Goal: Communication & Community: Share content

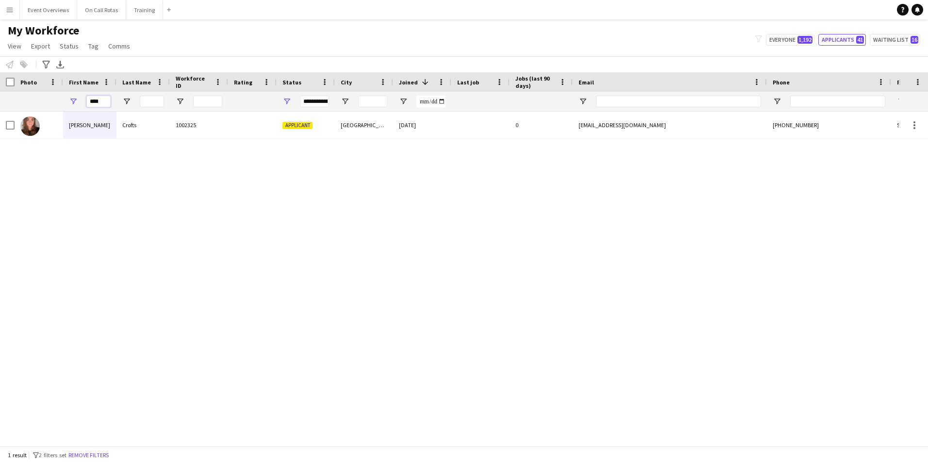
drag, startPoint x: 0, startPoint y: 0, endPoint x: 72, endPoint y: 98, distance: 121.9
click at [72, 98] on div "****" at bounding box center [89, 101] width 53 height 19
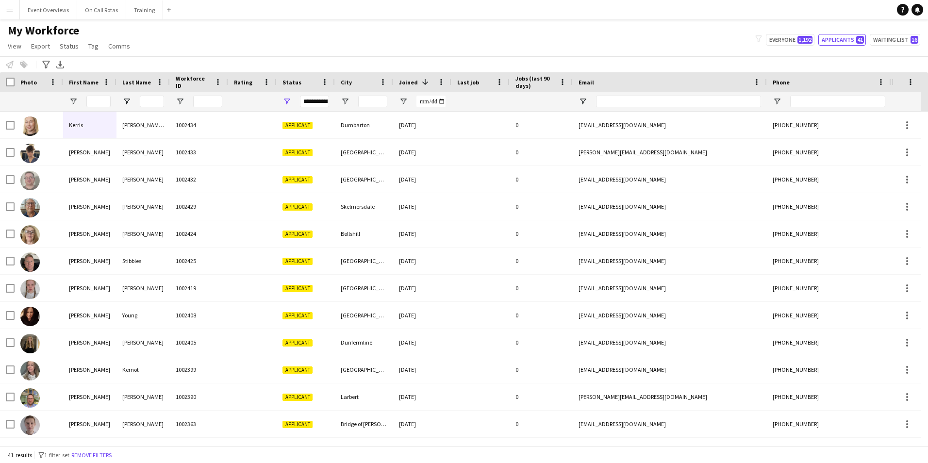
click at [312, 104] on div "**********" at bounding box center [314, 102] width 29 height 12
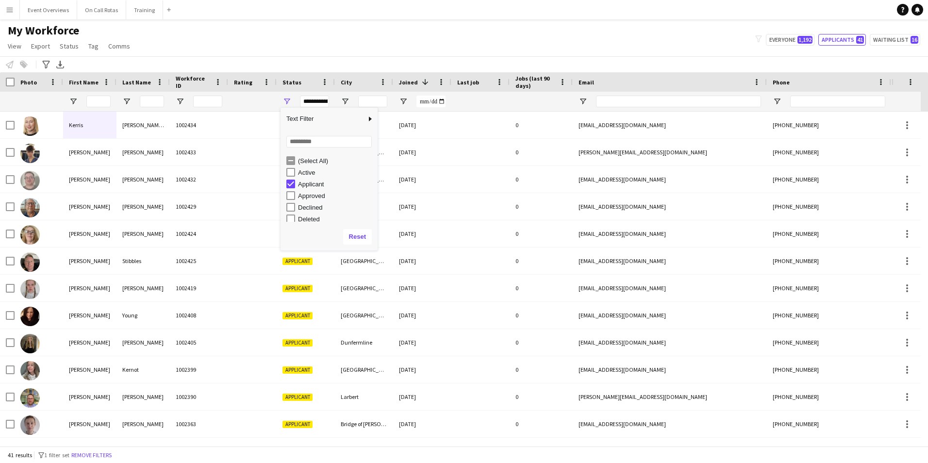
click at [291, 179] on div "Applicant" at bounding box center [331, 184] width 91 height 12
type input "**********"
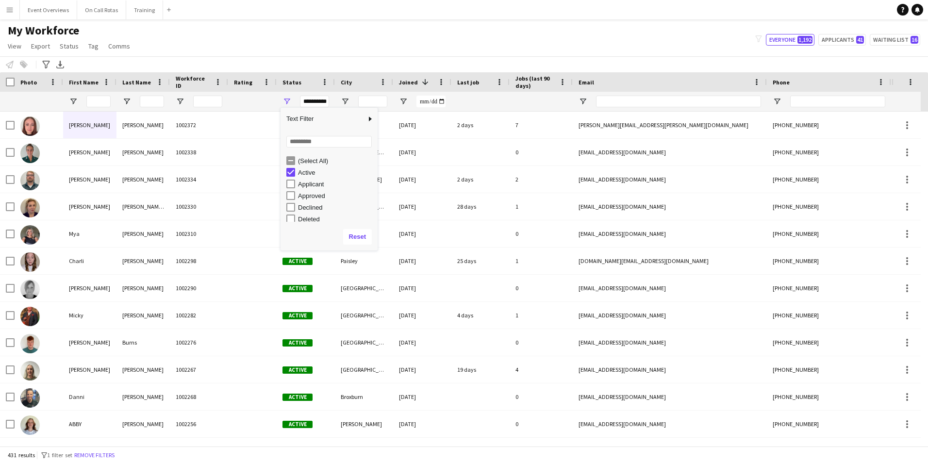
click at [481, 40] on div "My Workforce View Views Default view Active Staff Applications - First Aider Ap…" at bounding box center [464, 39] width 928 height 33
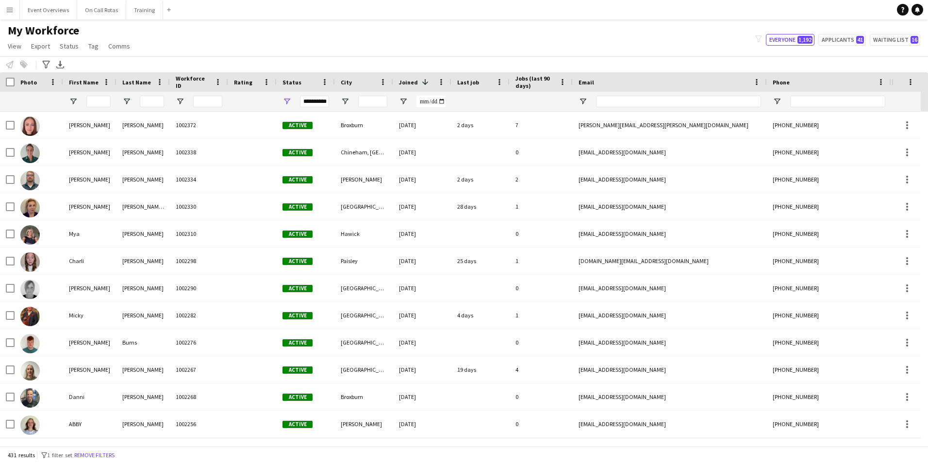
click at [611, 438] on div "mollyk2303@gmail.com" at bounding box center [670, 451] width 194 height 27
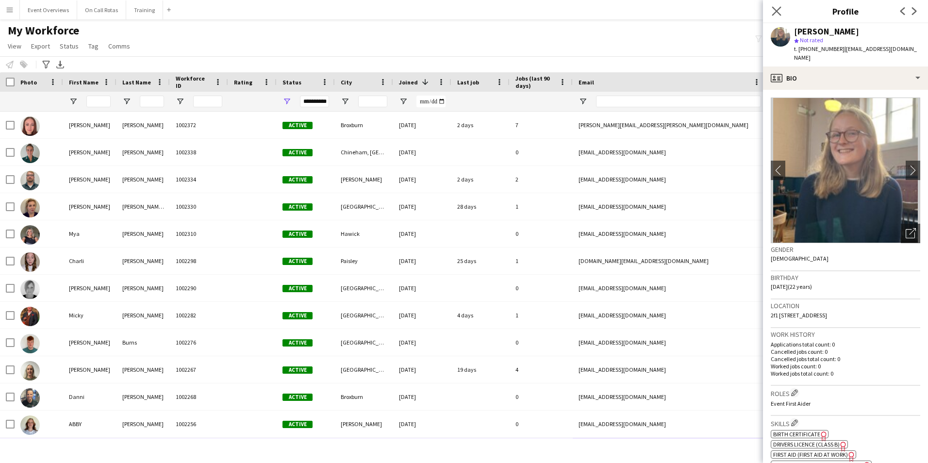
click at [775, 6] on app-icon "Close pop-in" at bounding box center [777, 11] width 14 height 14
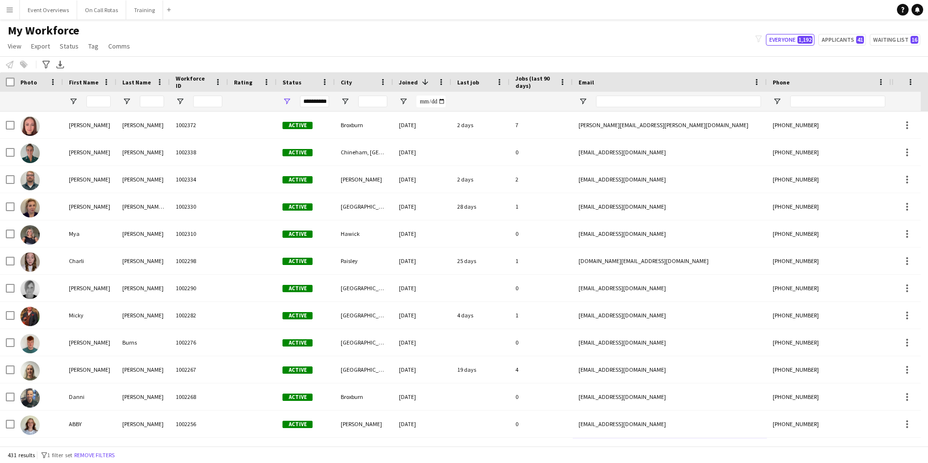
scroll to position [0, 161]
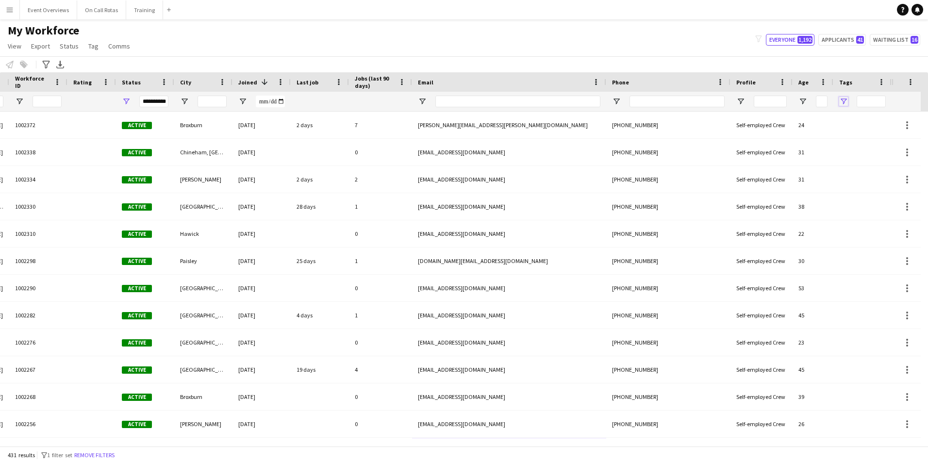
click at [843, 100] on span "Open Filter Menu" at bounding box center [844, 101] width 9 height 9
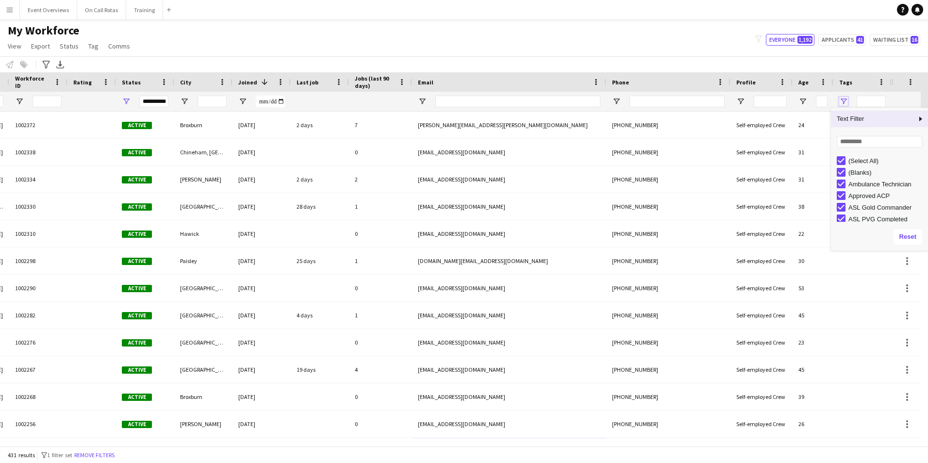
click at [843, 100] on span "Open Filter Menu" at bounding box center [844, 101] width 9 height 9
click at [709, 66] on div "Notify workforce Add to tag Select at least one crew to tag him or her. Advance…" at bounding box center [464, 64] width 928 height 16
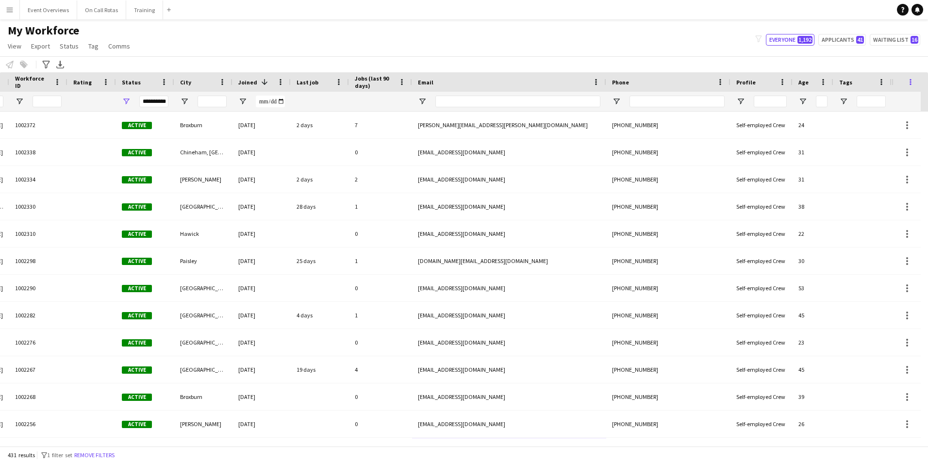
click at [909, 85] on span at bounding box center [911, 82] width 9 height 9
click at [882, 81] on span at bounding box center [881, 82] width 9 height 9
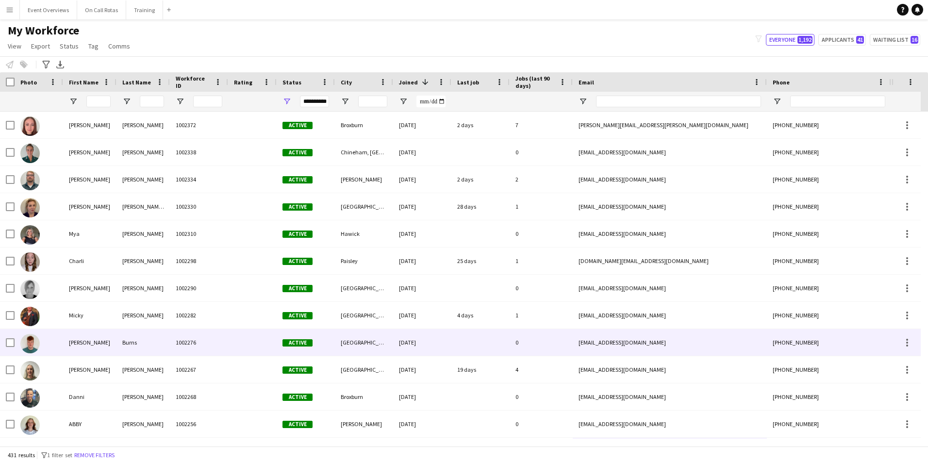
scroll to position [0, 0]
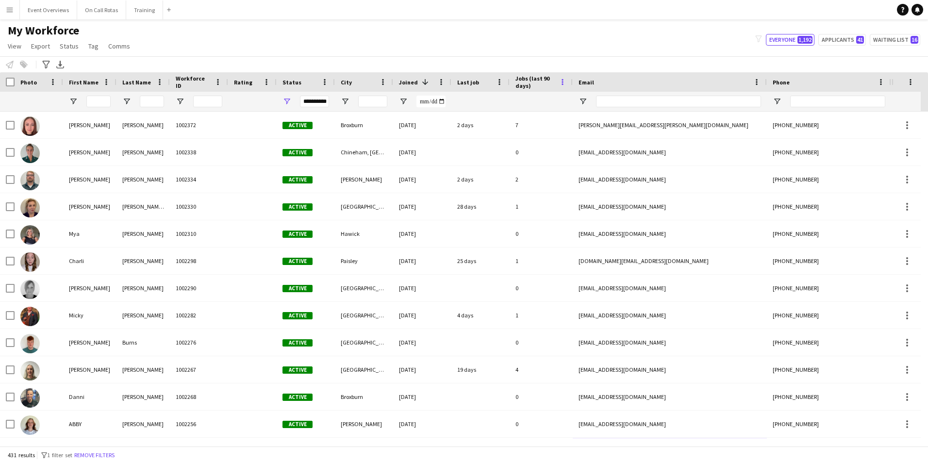
click at [563, 79] on span at bounding box center [562, 82] width 9 height 9
click at [746, 78] on div "Email" at bounding box center [664, 82] width 171 height 15
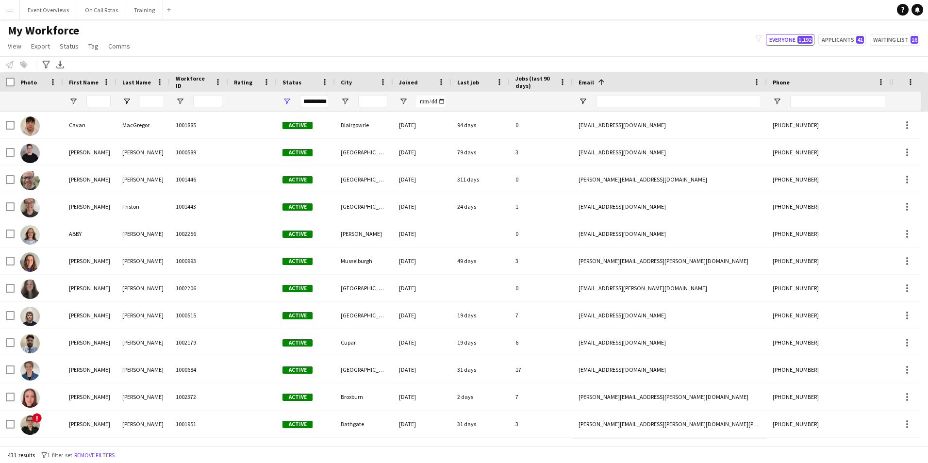
click at [746, 78] on div "Email 1" at bounding box center [664, 82] width 171 height 15
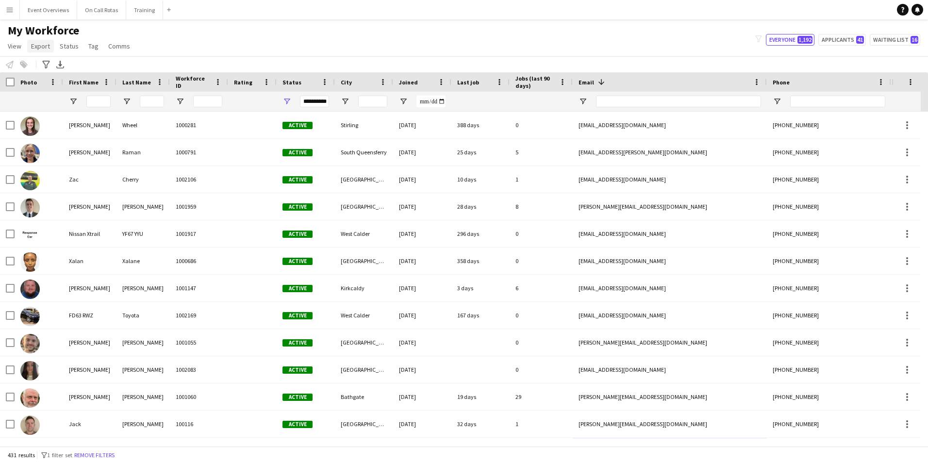
click at [48, 44] on span "Export" at bounding box center [40, 46] width 19 height 9
click at [9, 45] on span "View" at bounding box center [15, 46] width 14 height 9
click at [54, 10] on button "Event Overviews Close" at bounding box center [48, 9] width 57 height 19
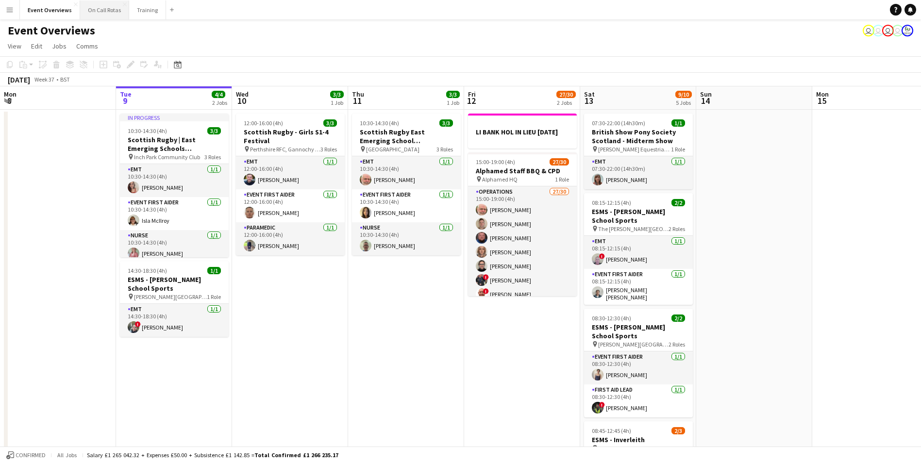
click at [105, 8] on button "On Call Rotas Close" at bounding box center [104, 9] width 49 height 19
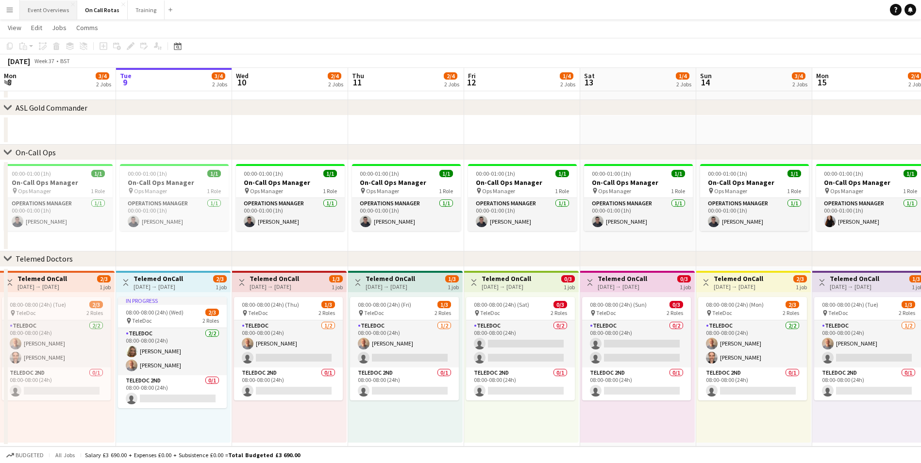
click at [59, 2] on button "Event Overviews Close" at bounding box center [48, 9] width 57 height 19
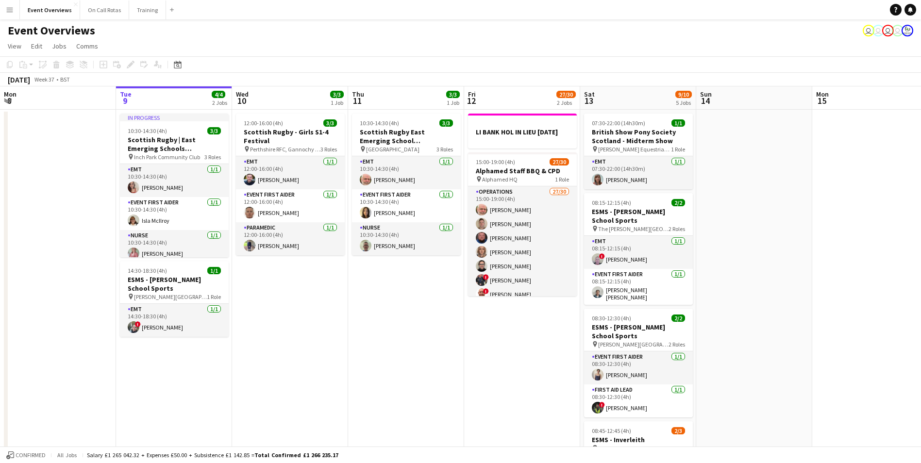
click at [5, 11] on button "Menu" at bounding box center [9, 9] width 19 height 19
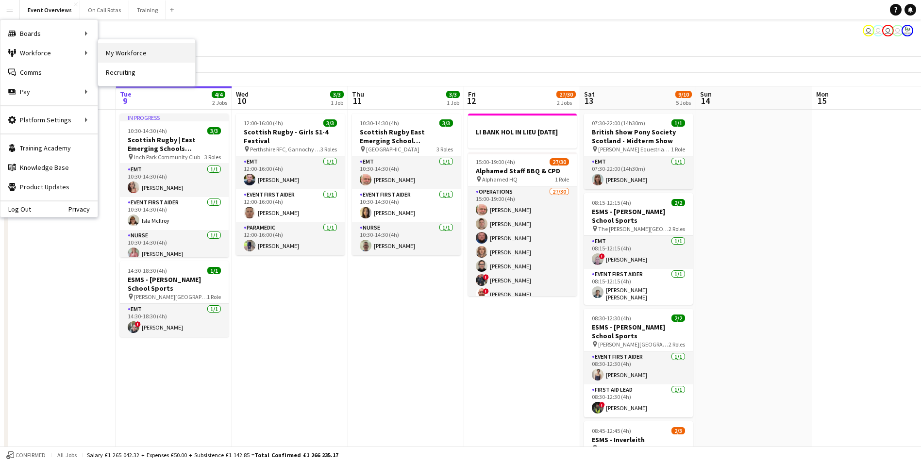
click at [111, 50] on link "My Workforce" at bounding box center [146, 52] width 97 height 19
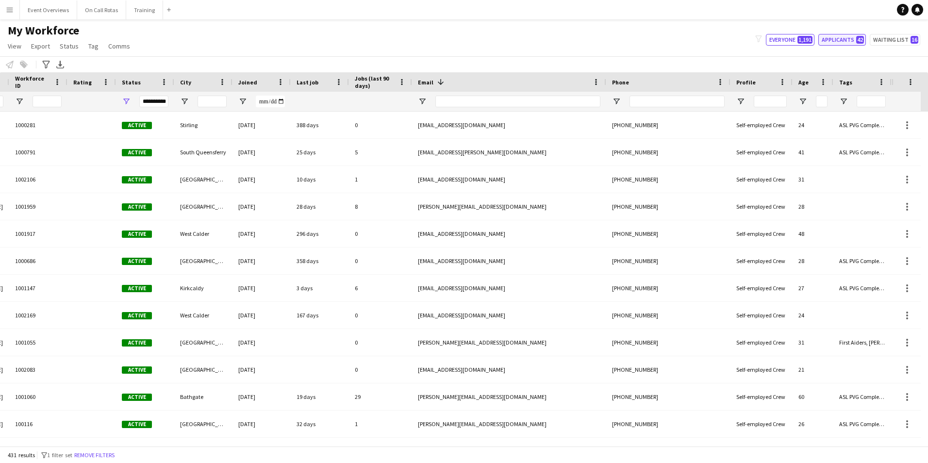
click at [856, 41] on button "Applicants 42" at bounding box center [843, 40] width 48 height 12
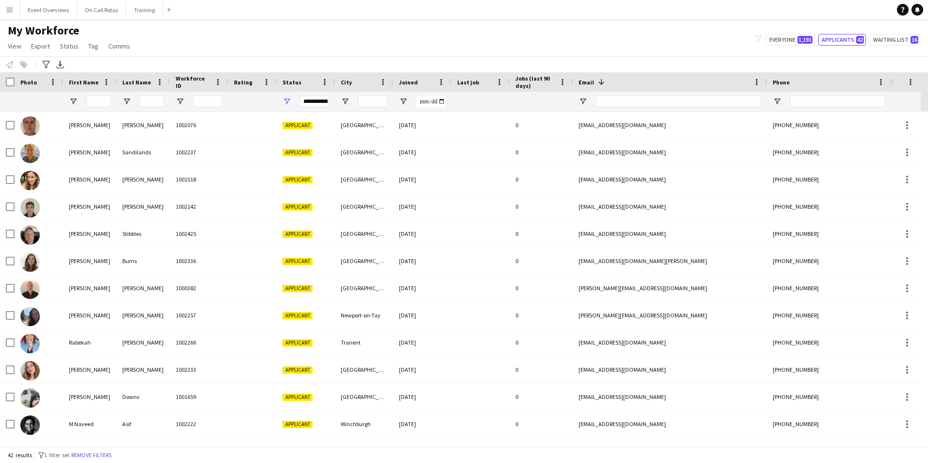
click at [418, 79] on div "Joined" at bounding box center [416, 82] width 35 height 15
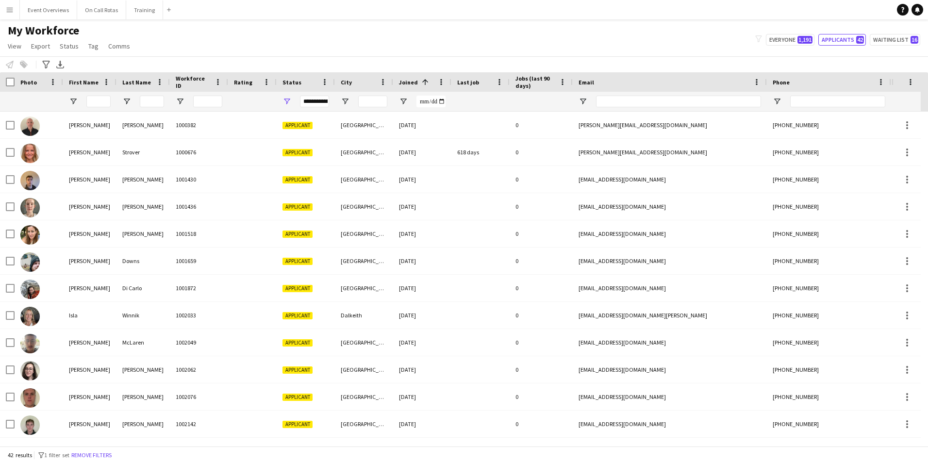
click at [418, 79] on span at bounding box center [424, 82] width 12 height 9
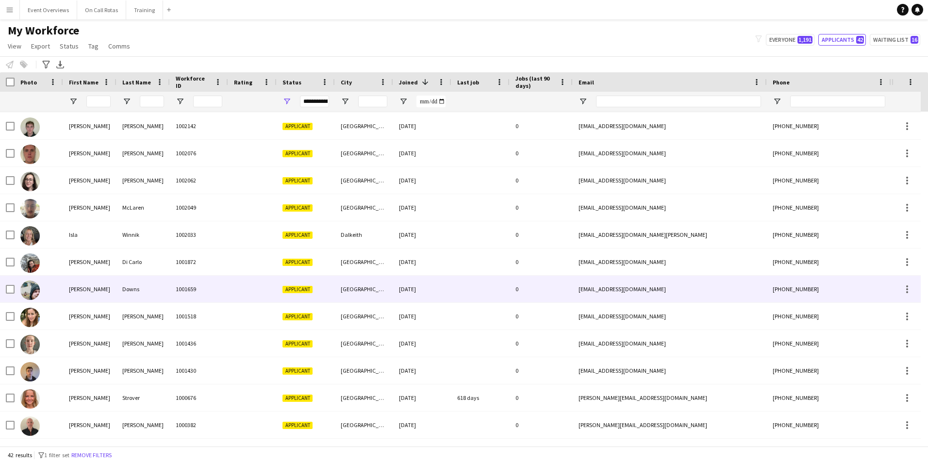
click at [184, 287] on div "1001659" at bounding box center [199, 289] width 58 height 27
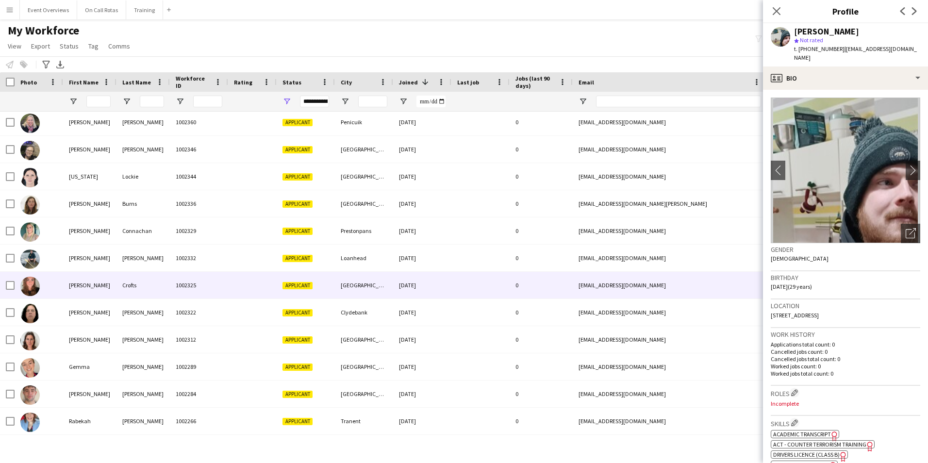
click at [169, 288] on div "Crofts" at bounding box center [143, 285] width 53 height 27
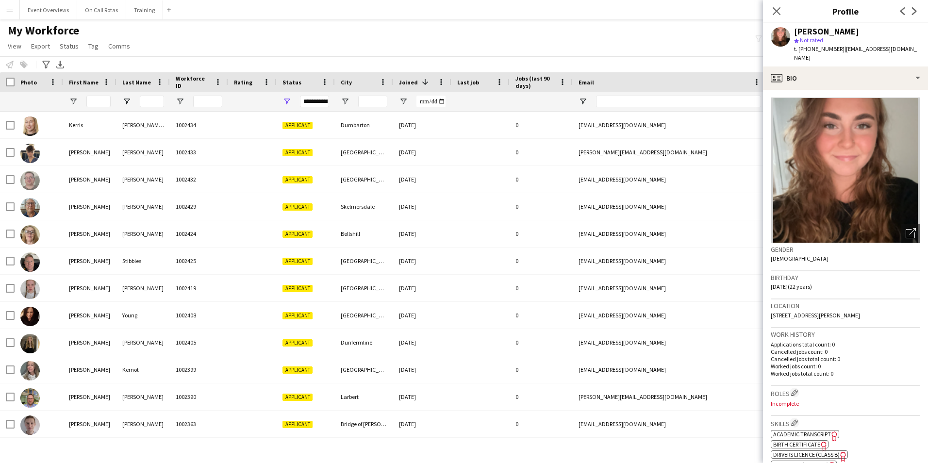
click at [311, 101] on div "**********" at bounding box center [314, 102] width 29 height 12
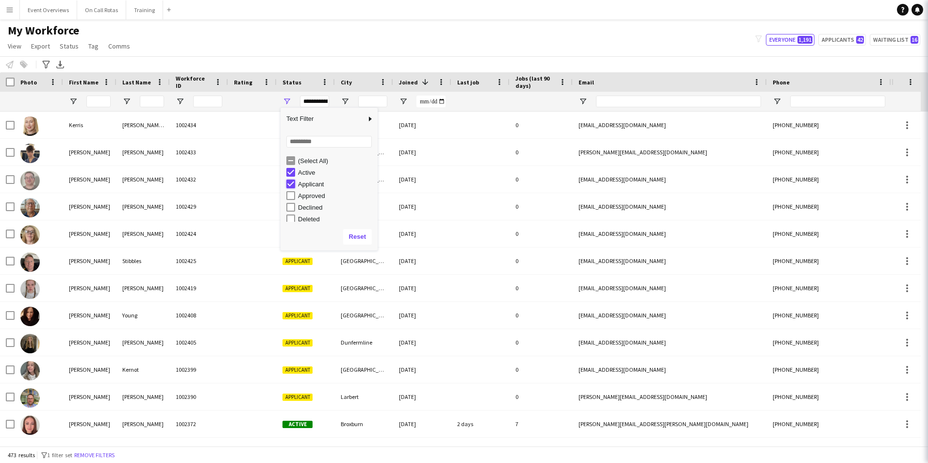
type input "**********"
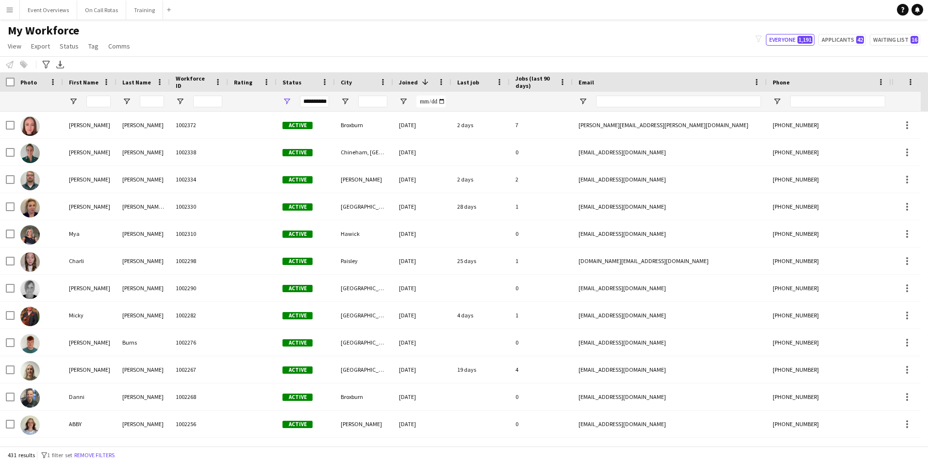
click at [424, 40] on div "My Workforce View Views Default view Active Staff Applications - First Aider Ap…" at bounding box center [464, 39] width 928 height 33
click at [46, 66] on icon at bounding box center [45, 65] width 7 height 8
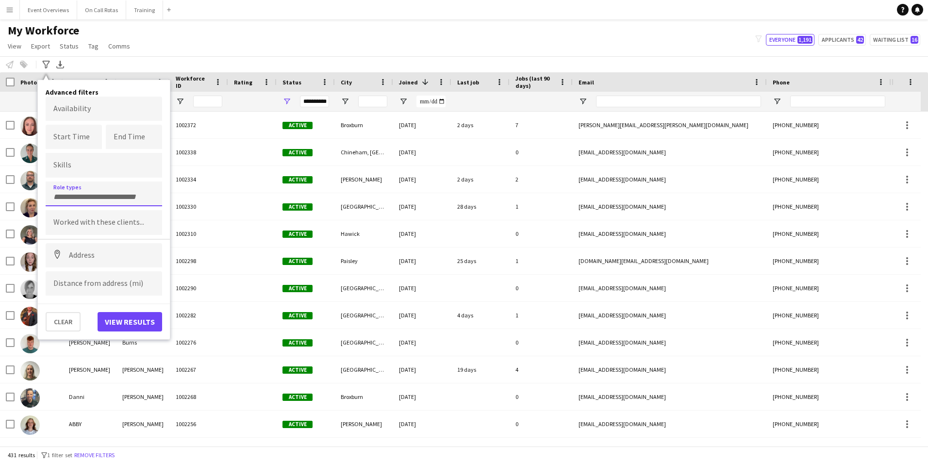
click at [71, 197] on input "Type to search role types..." at bounding box center [103, 197] width 101 height 9
type input "*****"
click at [77, 223] on div "Senior Clinician" at bounding box center [104, 220] width 117 height 23
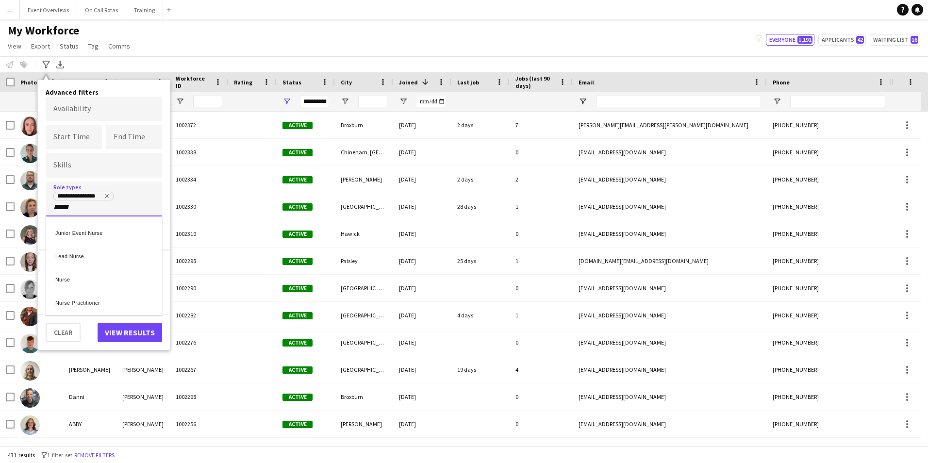
type input "*****"
click at [110, 278] on div "Nurse" at bounding box center [104, 277] width 117 height 23
type input "***"
click at [109, 255] on div "Paramedic" at bounding box center [104, 254] width 117 height 23
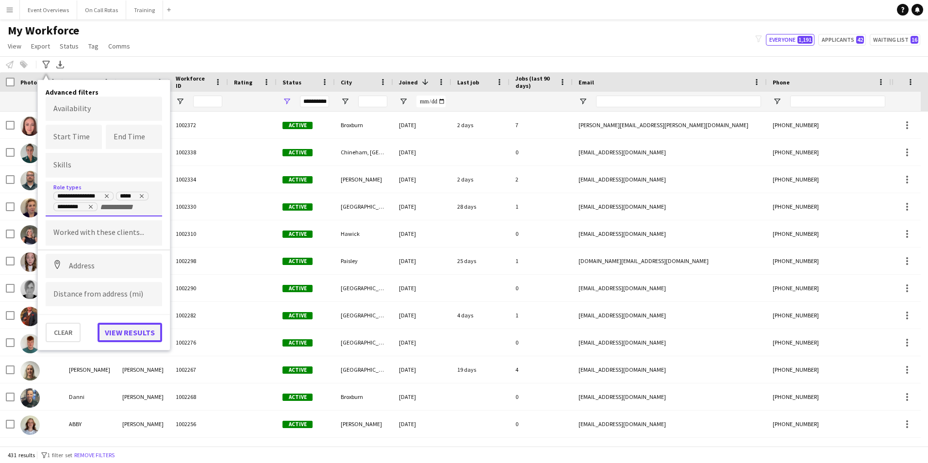
click at [130, 332] on button "View results" at bounding box center [130, 332] width 65 height 19
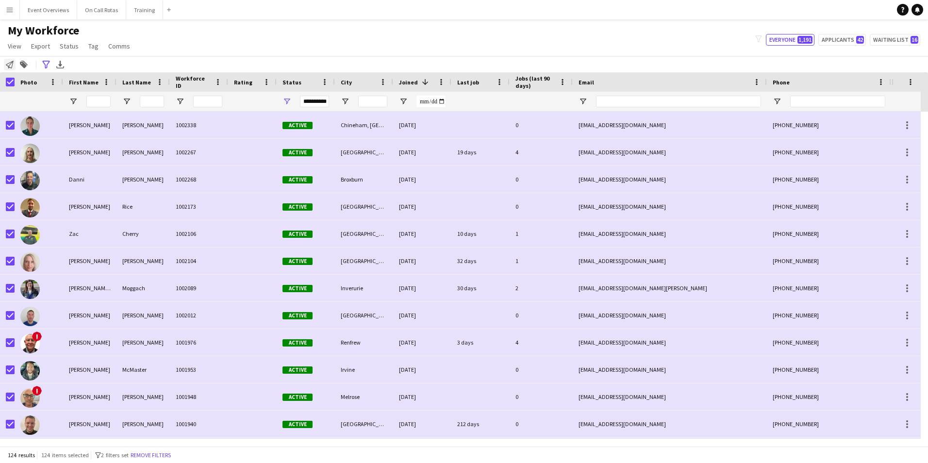
click at [8, 63] on icon "Notify workforce" at bounding box center [10, 65] width 8 height 8
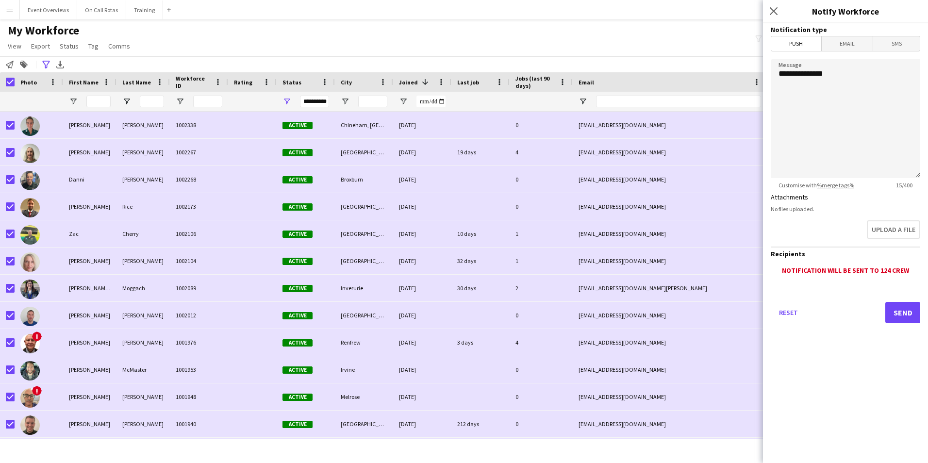
click at [843, 42] on span "Email" at bounding box center [847, 43] width 51 height 15
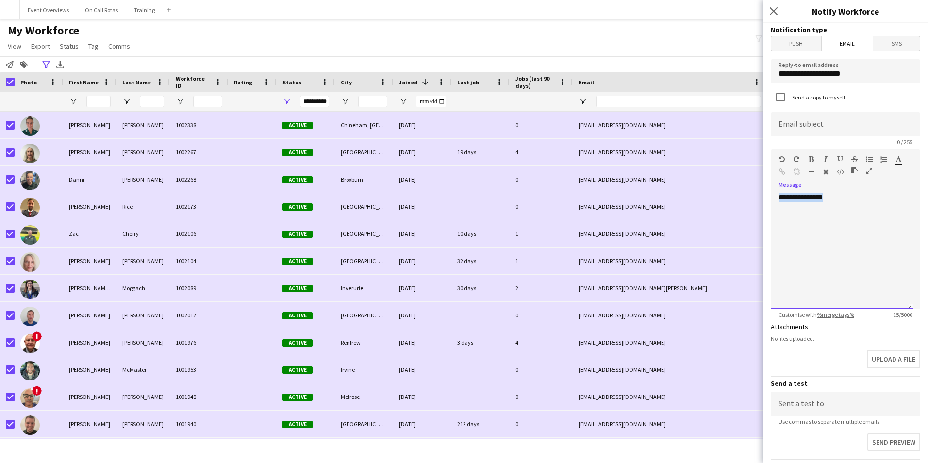
drag, startPoint x: 850, startPoint y: 200, endPoint x: 779, endPoint y: 202, distance: 70.4
click at [779, 202] on div "**********" at bounding box center [842, 251] width 142 height 117
click at [807, 132] on input at bounding box center [846, 124] width 150 height 24
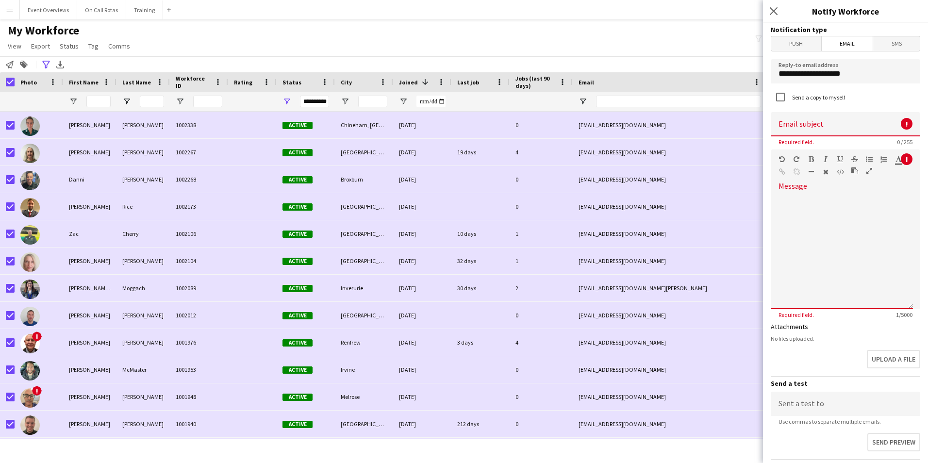
click at [800, 130] on input at bounding box center [846, 124] width 150 height 24
type input "**********"
click at [806, 197] on div at bounding box center [842, 251] width 142 height 117
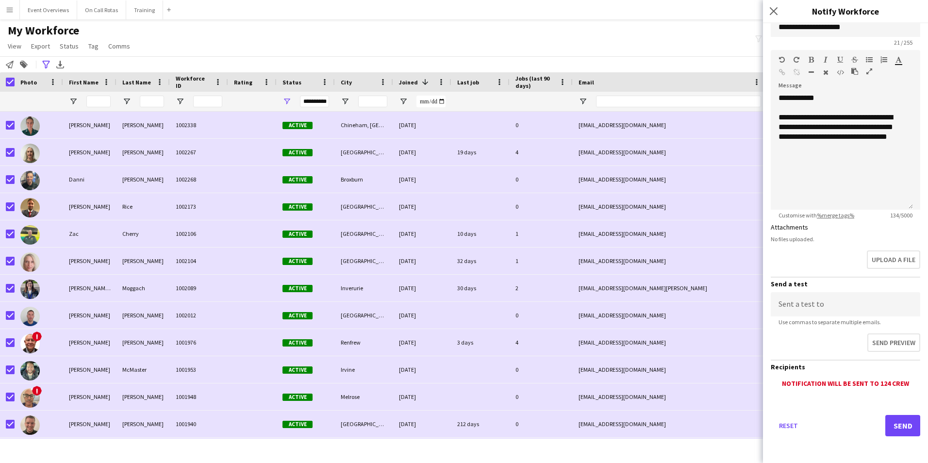
scroll to position [100, 0]
click at [830, 160] on div "**********" at bounding box center [842, 151] width 142 height 117
click at [860, 169] on div "**********" at bounding box center [842, 166] width 127 height 10
click at [850, 179] on div at bounding box center [842, 175] width 127 height 10
click at [851, 187] on div "**********" at bounding box center [842, 185] width 127 height 10
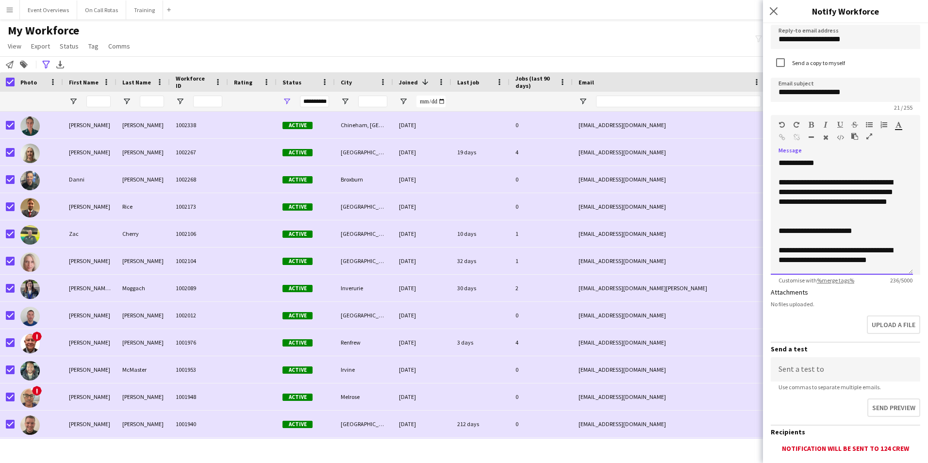
scroll to position [0, 0]
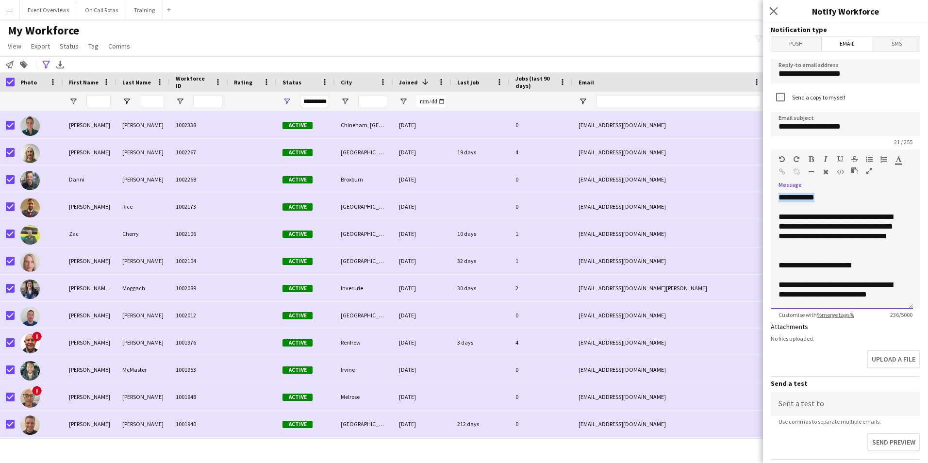
drag, startPoint x: 826, startPoint y: 200, endPoint x: 781, endPoint y: 201, distance: 44.7
click at [781, 201] on div "**********" at bounding box center [842, 251] width 142 height 117
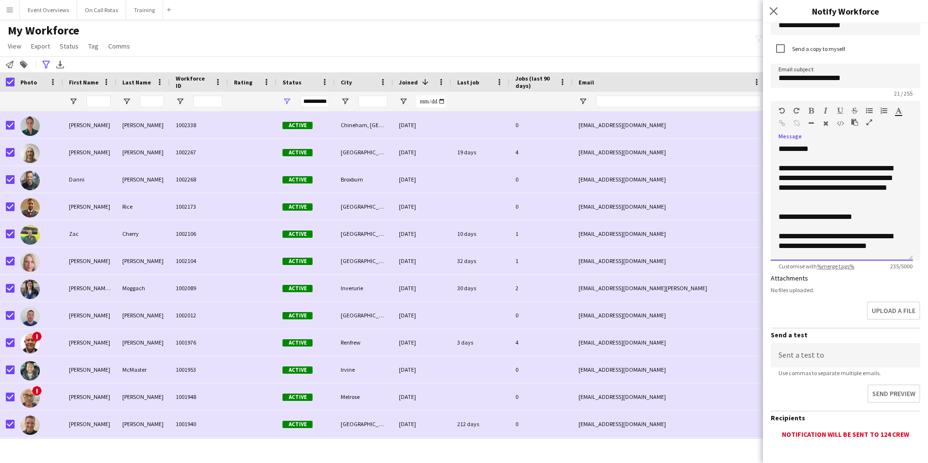
click at [890, 252] on div "**********" at bounding box center [842, 202] width 142 height 117
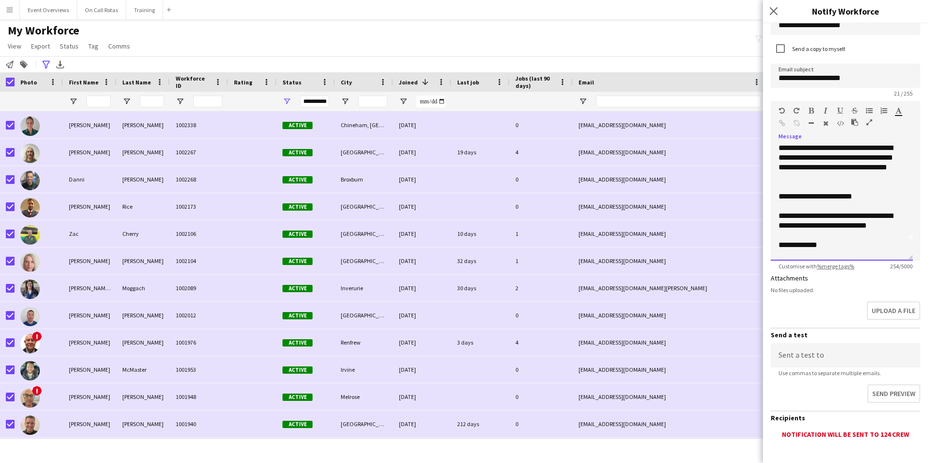
scroll to position [30, 0]
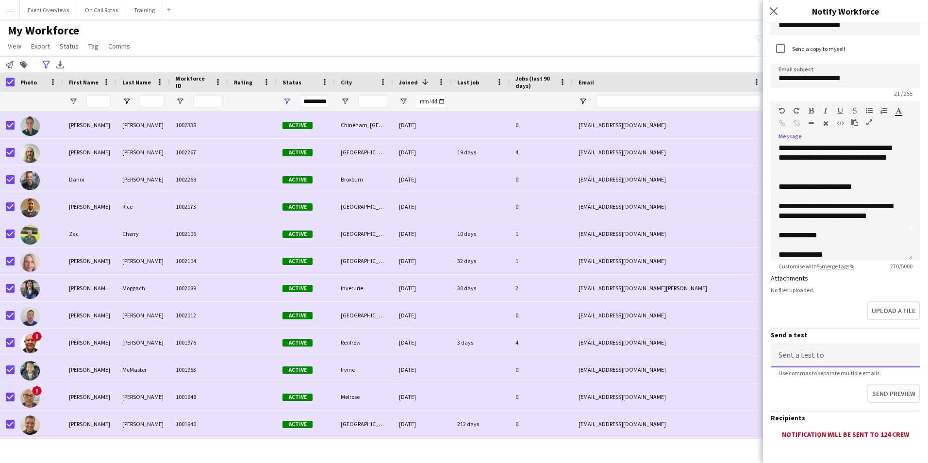
click at [817, 358] on input at bounding box center [846, 355] width 150 height 24
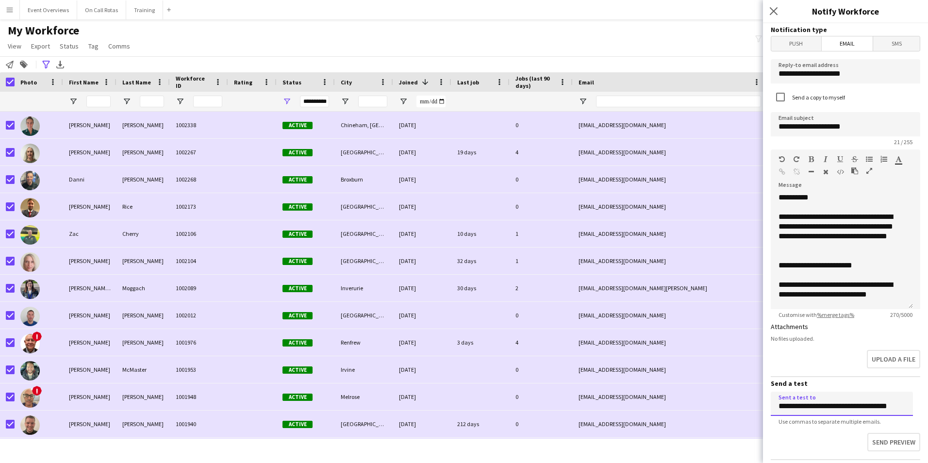
scroll to position [37, 0]
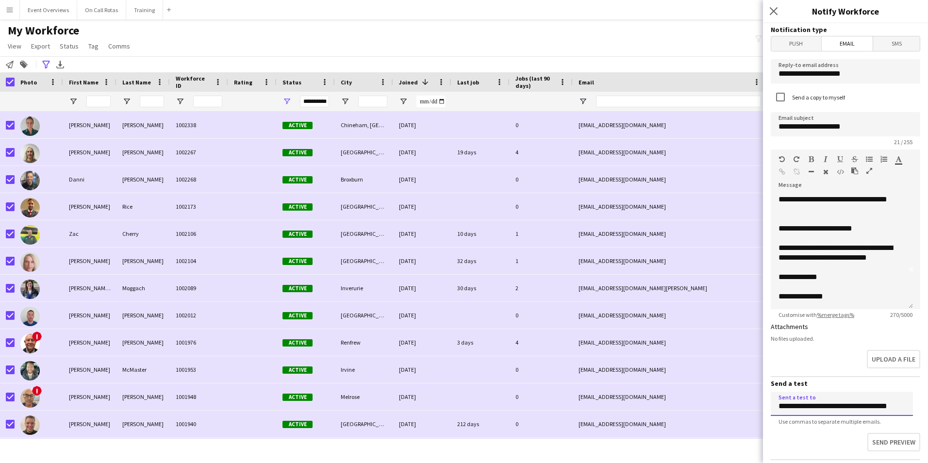
type input "**********"
click at [838, 249] on div "**********" at bounding box center [838, 252] width 119 height 19
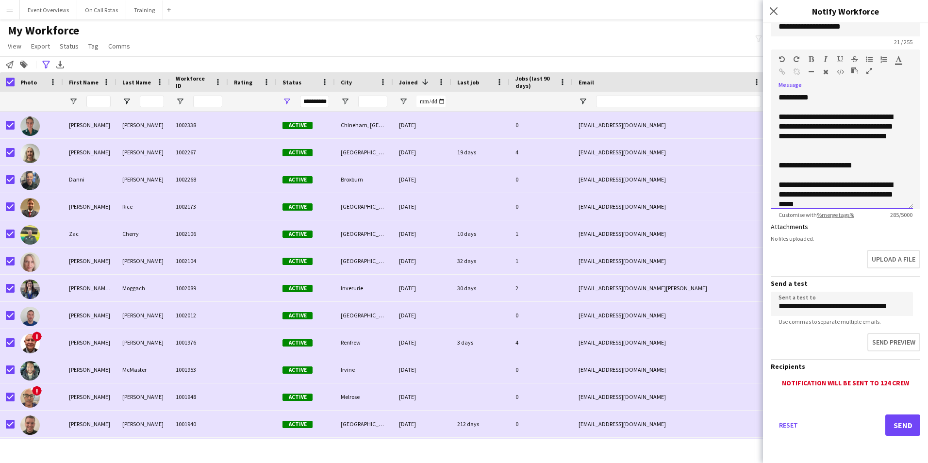
scroll to position [47, 0]
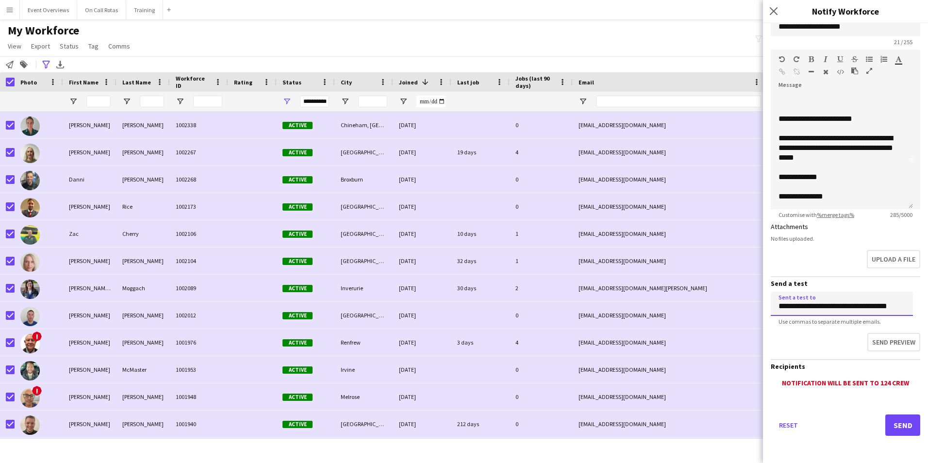
click at [868, 305] on input "**********" at bounding box center [842, 304] width 142 height 24
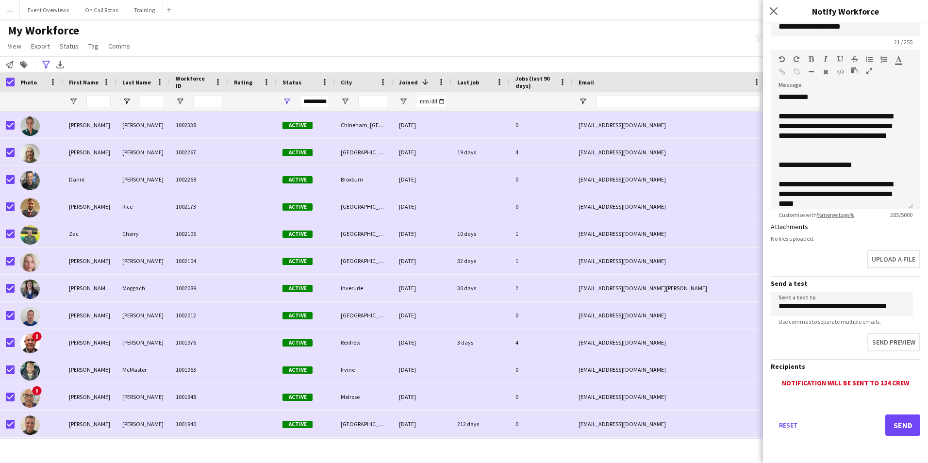
scroll to position [0, 0]
click at [868, 141] on div "**********" at bounding box center [838, 131] width 119 height 39
click at [852, 145] on div "**********" at bounding box center [838, 131] width 119 height 39
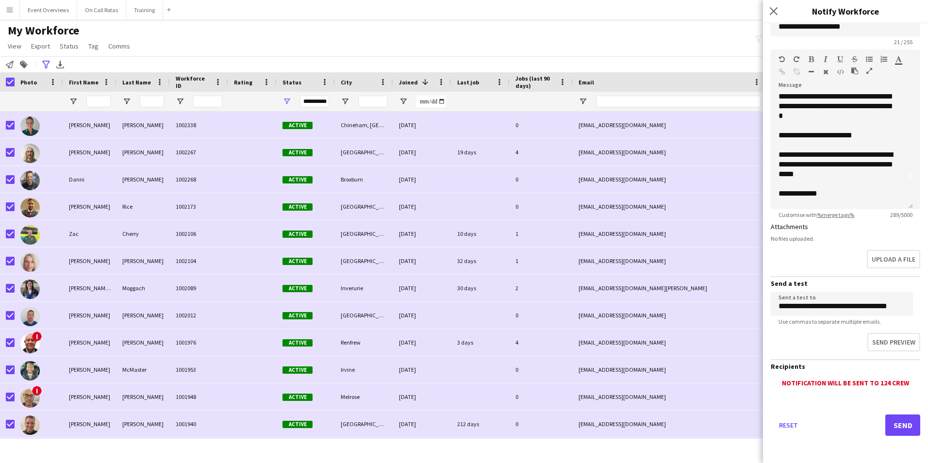
scroll to position [47, 0]
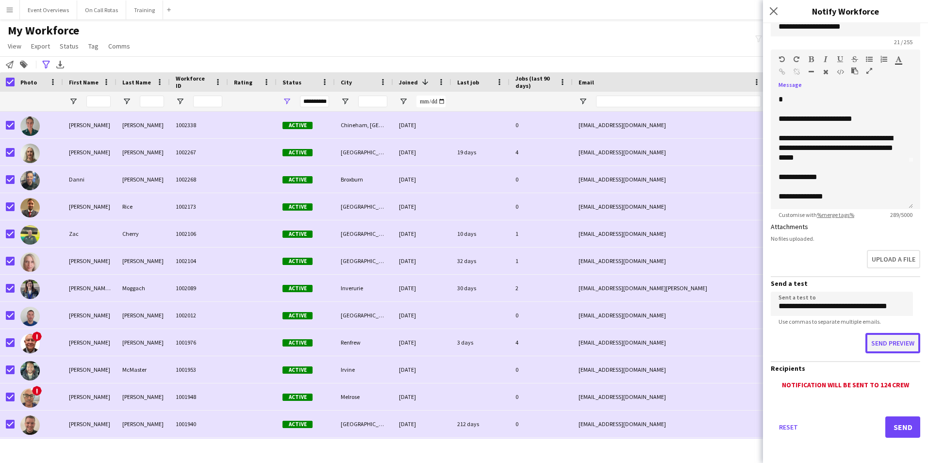
click at [876, 337] on button "Send preview" at bounding box center [893, 343] width 55 height 20
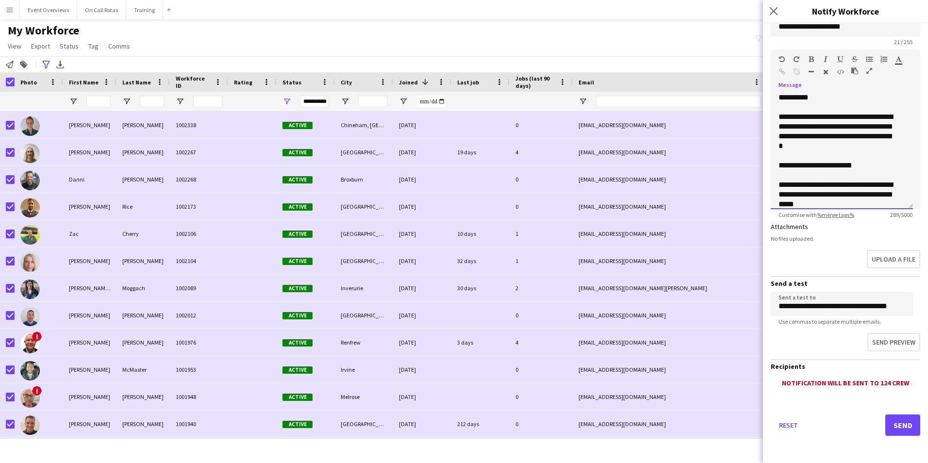
click at [871, 165] on div "**********" at bounding box center [838, 166] width 119 height 10
click at [887, 421] on button "Send" at bounding box center [903, 425] width 35 height 21
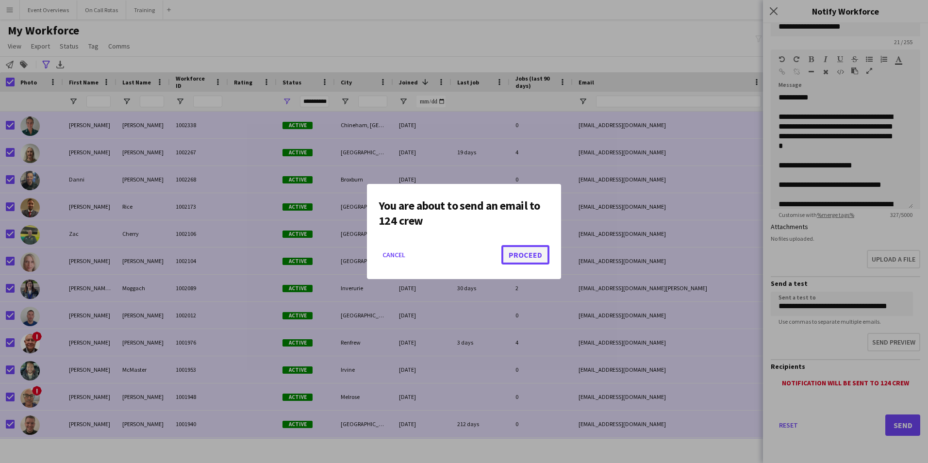
click at [530, 253] on button "Proceed" at bounding box center [526, 254] width 48 height 19
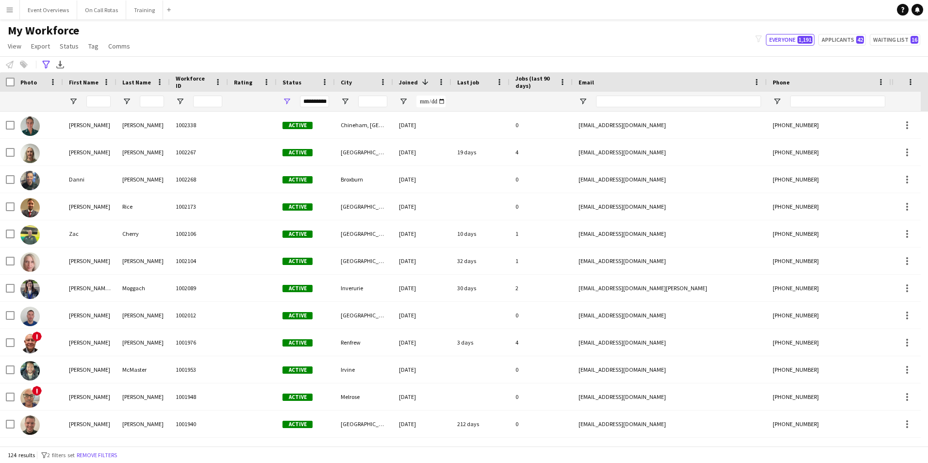
click at [84, 98] on div at bounding box center [89, 101] width 53 height 19
click at [87, 101] on input "First Name Filter Input" at bounding box center [98, 102] width 24 height 12
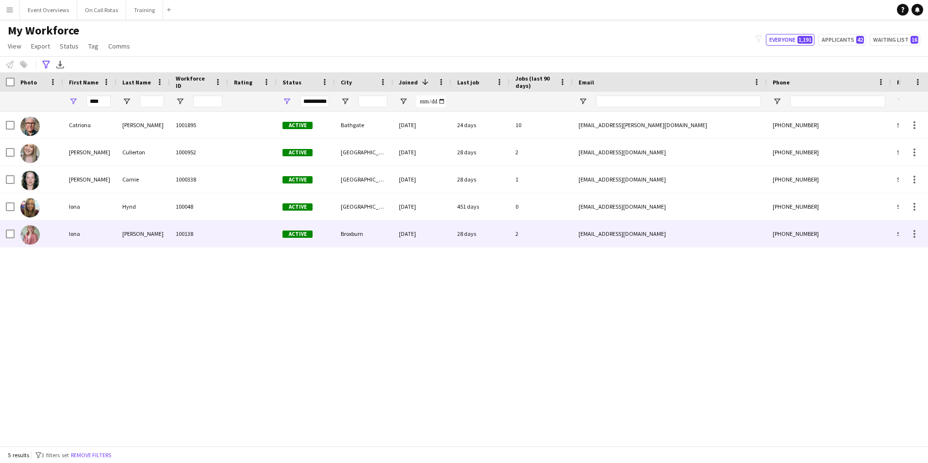
click at [101, 236] on div "Iona" at bounding box center [89, 233] width 53 height 27
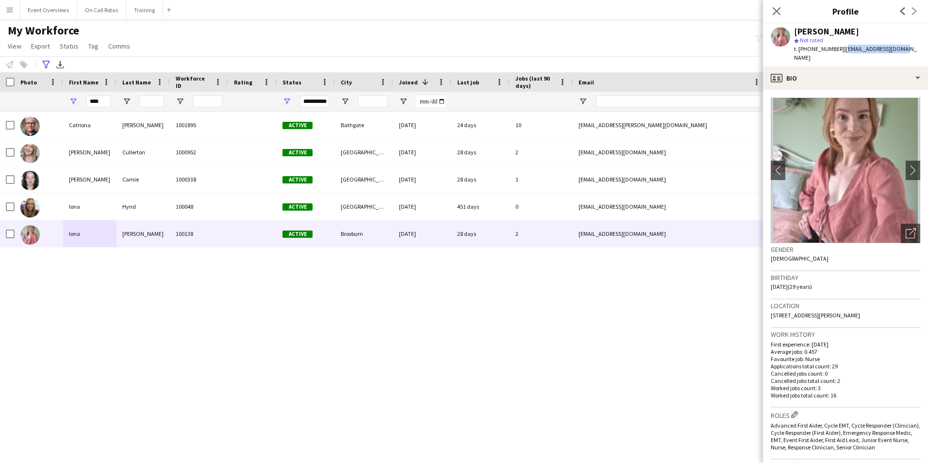
drag, startPoint x: 893, startPoint y: 50, endPoint x: 841, endPoint y: 52, distance: 52.0
click at [841, 52] on span "| ilstuart95@gmail.com" at bounding box center [855, 53] width 123 height 16
copy span "ilstuart95@gmail.com"
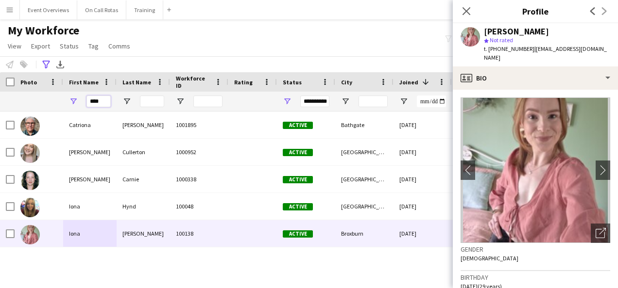
click at [103, 103] on input "****" at bounding box center [98, 102] width 24 height 12
type input "*"
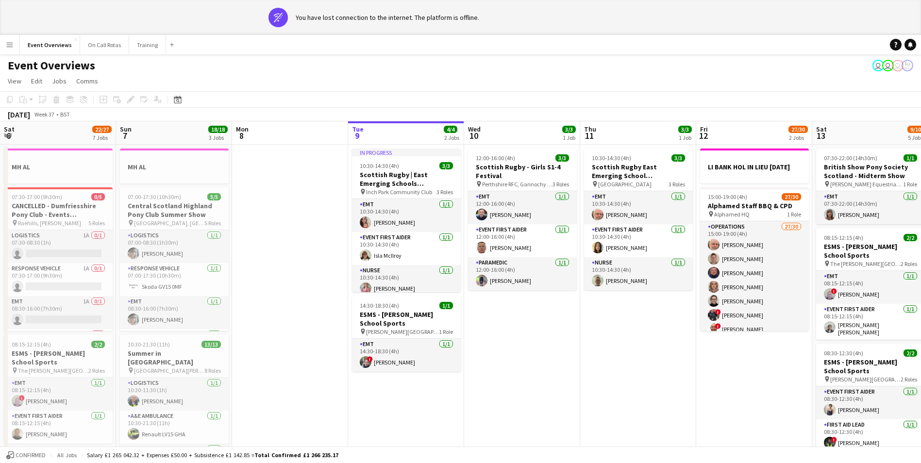
scroll to position [0, 232]
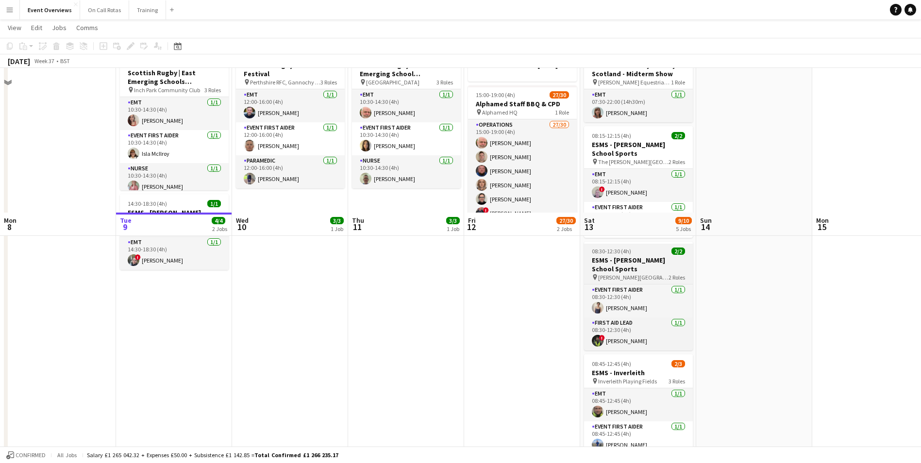
scroll to position [291, 0]
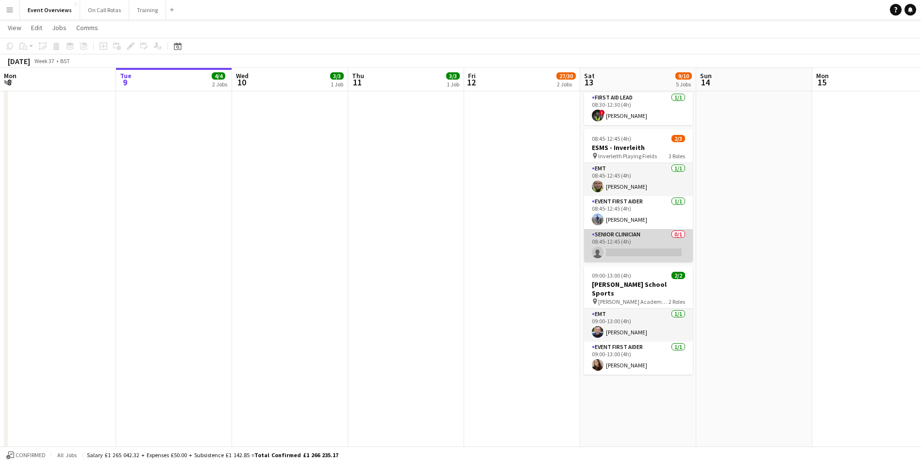
click at [639, 235] on app-card-role "Senior Clinician 0/1 08:45-12:45 (4h) single-neutral-actions" at bounding box center [638, 245] width 109 height 33
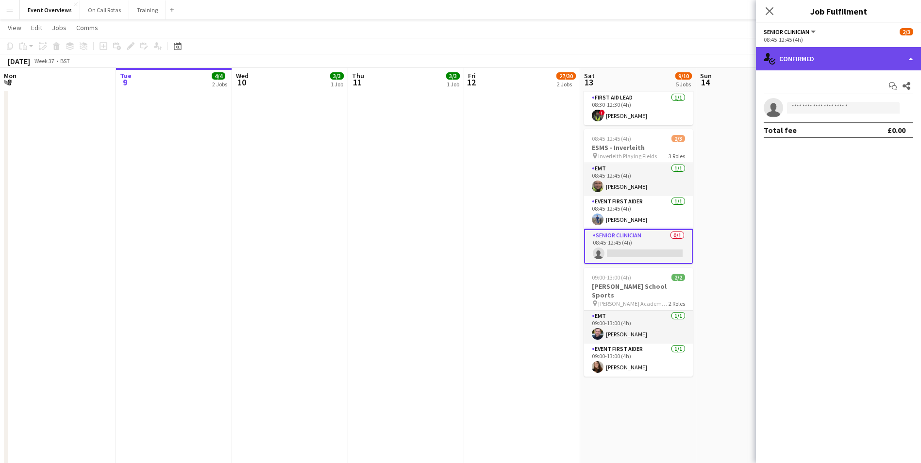
click at [804, 50] on div "single-neutral-actions-check-2 Confirmed" at bounding box center [838, 58] width 165 height 23
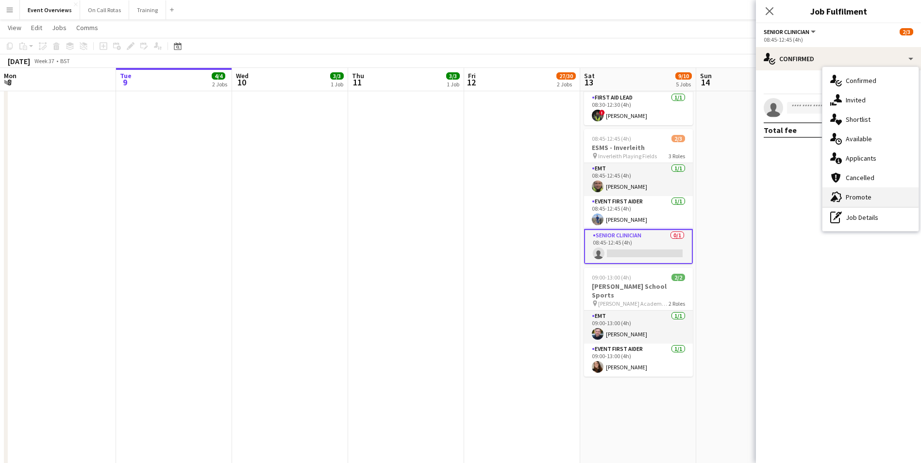
click at [854, 192] on div "advertising-megaphone Promote" at bounding box center [871, 196] width 96 height 19
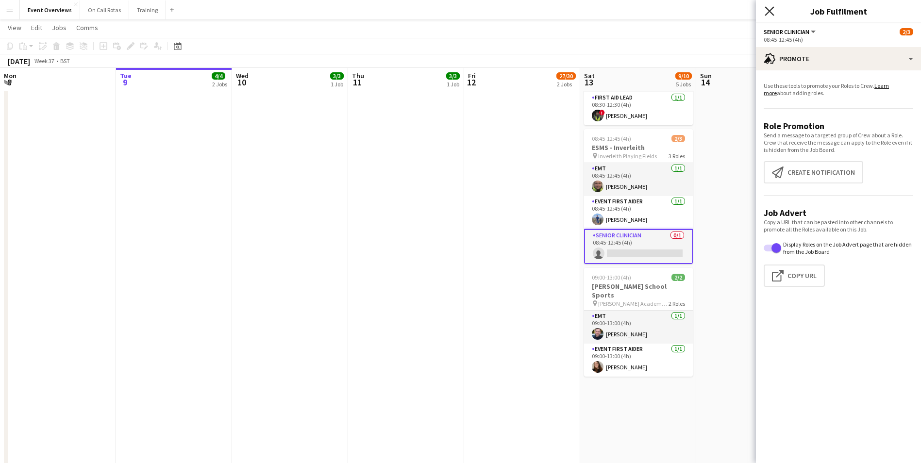
click at [772, 12] on icon "Close pop-in" at bounding box center [769, 10] width 9 height 9
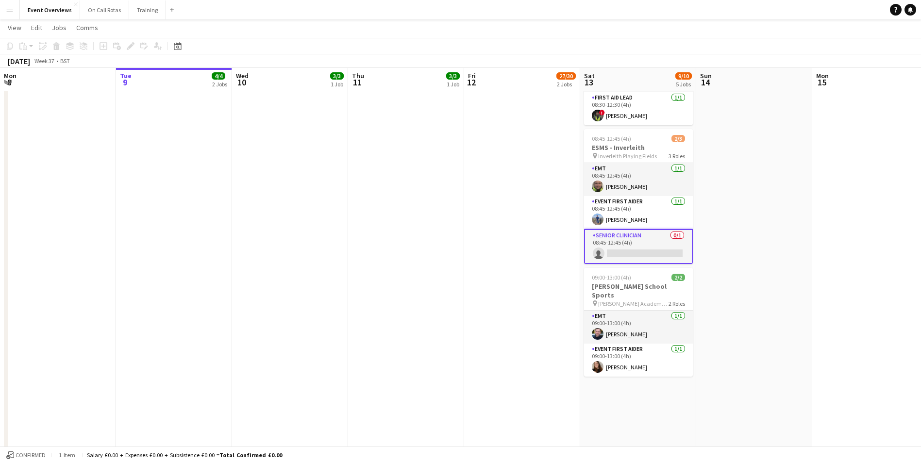
click at [637, 233] on app-card-role "Senior Clinician 0/1 08:45-12:45 (4h) single-neutral-actions" at bounding box center [638, 246] width 109 height 35
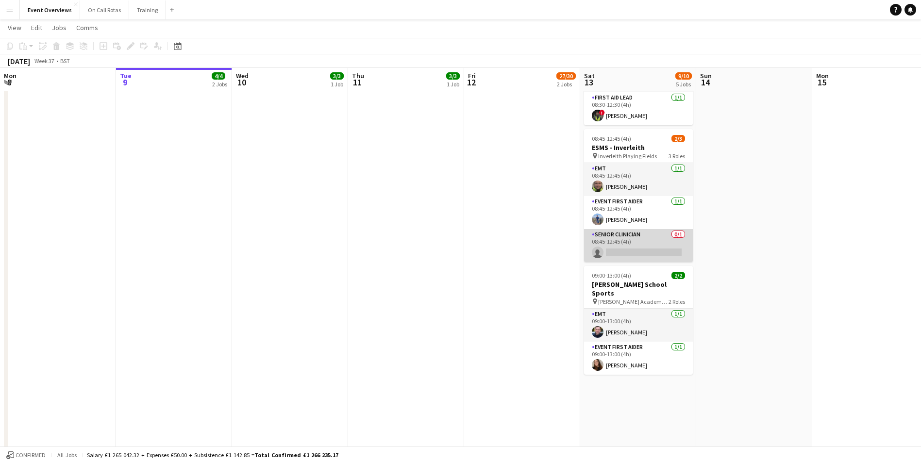
click at [637, 233] on app-card-role "Senior Clinician 0/1 08:45-12:45 (4h) single-neutral-actions" at bounding box center [638, 245] width 109 height 33
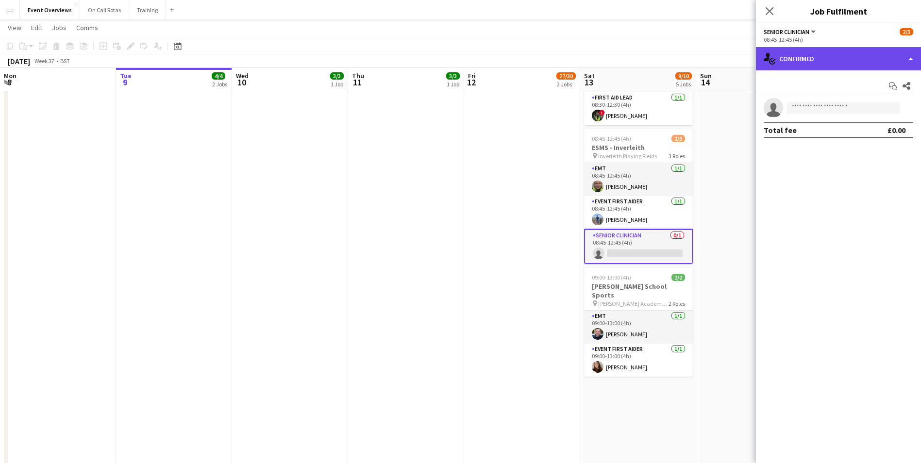
click at [800, 56] on div "single-neutral-actions-check-2 Confirmed" at bounding box center [838, 58] width 165 height 23
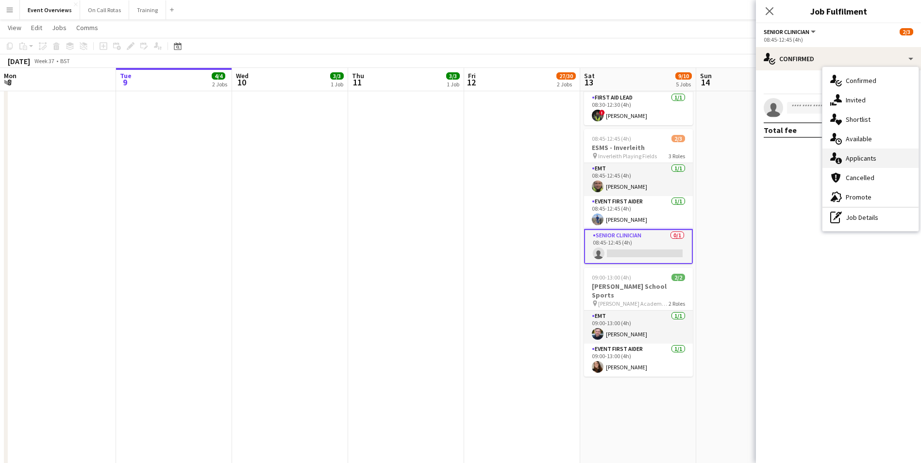
click at [853, 159] on span "Applicants" at bounding box center [861, 158] width 31 height 9
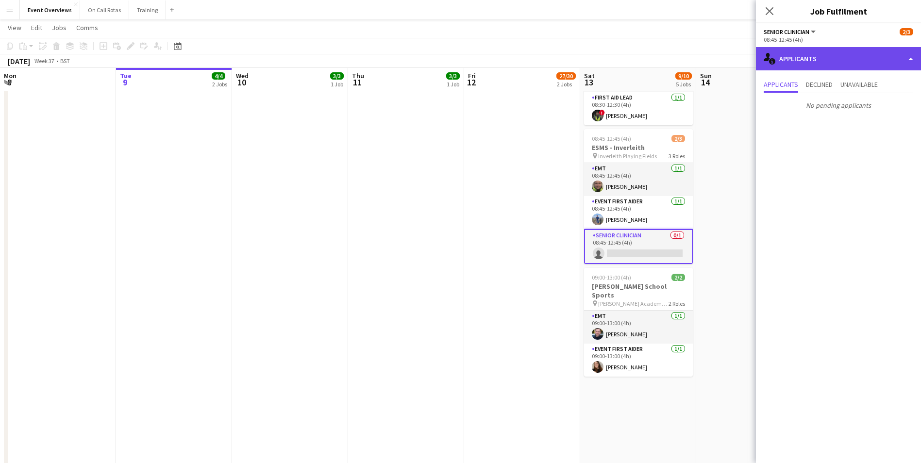
click at [810, 48] on div "single-neutral-actions-information Applicants" at bounding box center [838, 58] width 165 height 23
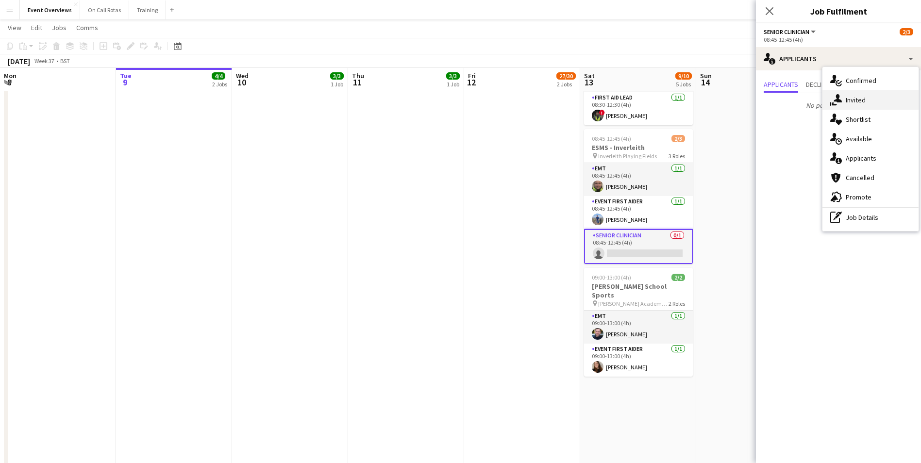
click at [846, 96] on span "Invited" at bounding box center [856, 100] width 20 height 9
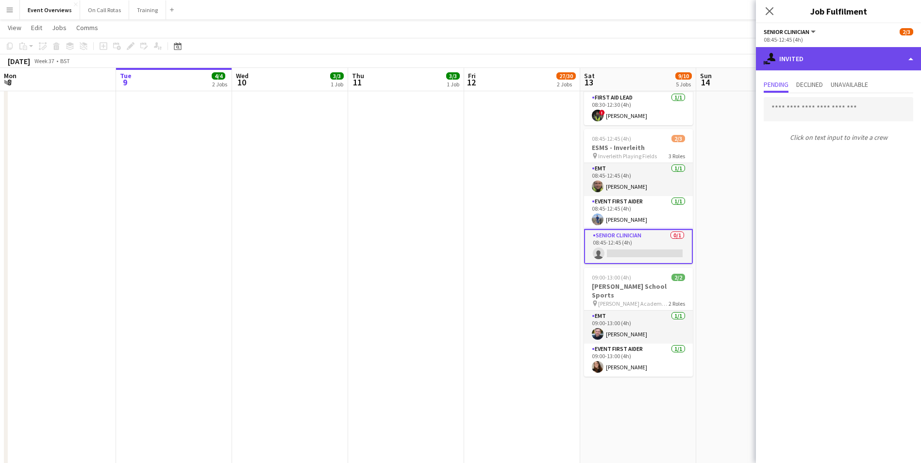
click at [827, 61] on div "single-neutral-actions-share-1 Invited" at bounding box center [838, 58] width 165 height 23
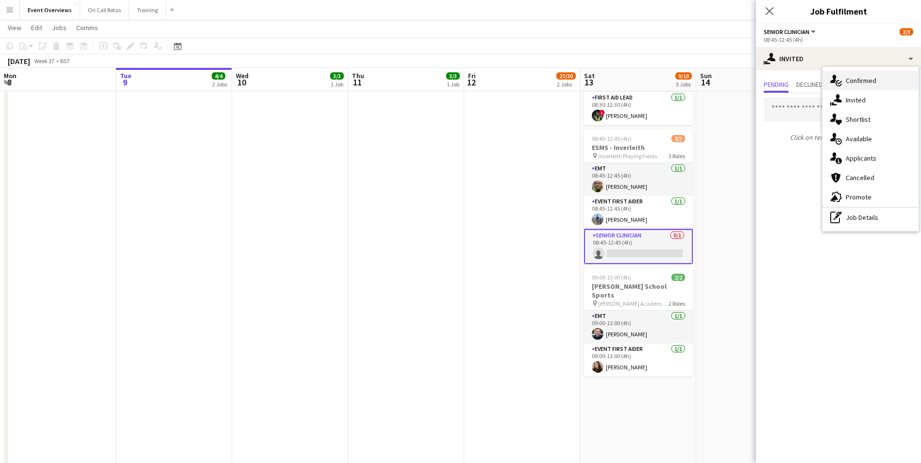
click at [853, 84] on span "Confirmed" at bounding box center [861, 80] width 31 height 9
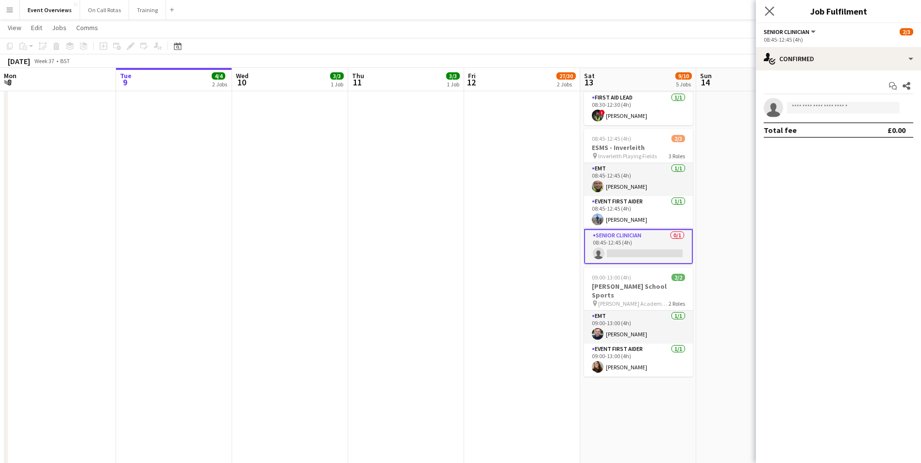
click at [775, 8] on app-icon "Close pop-in" at bounding box center [770, 11] width 14 height 14
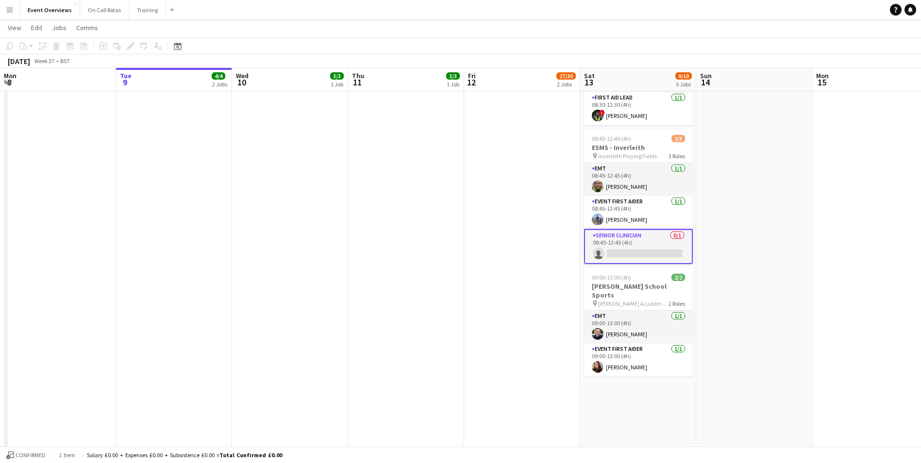
click at [638, 233] on app-card-role "Senior Clinician 0/1 08:45-12:45 (4h) single-neutral-actions" at bounding box center [638, 246] width 109 height 35
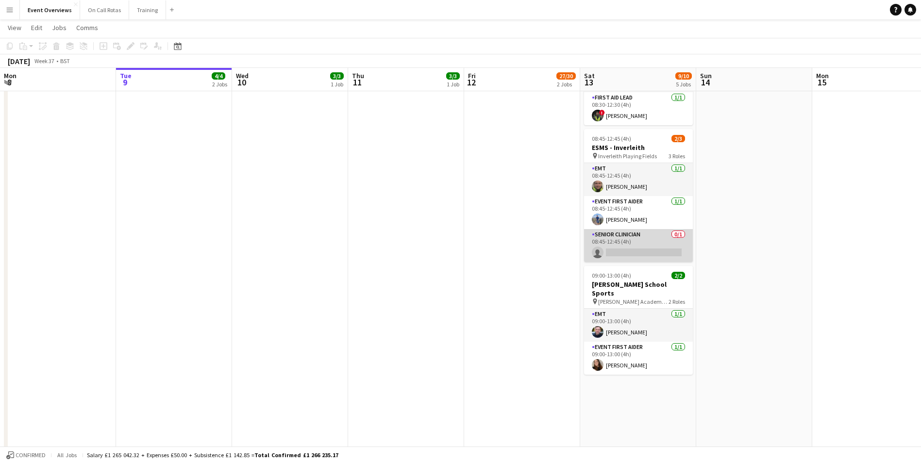
click at [638, 233] on app-card-role "Senior Clinician 0/1 08:45-12:45 (4h) single-neutral-actions" at bounding box center [638, 245] width 109 height 33
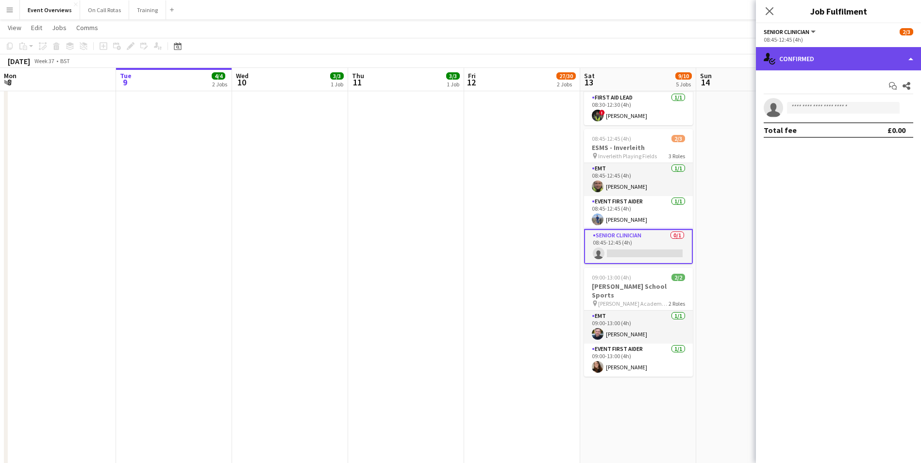
click at [817, 57] on div "single-neutral-actions-check-2 Confirmed" at bounding box center [838, 58] width 165 height 23
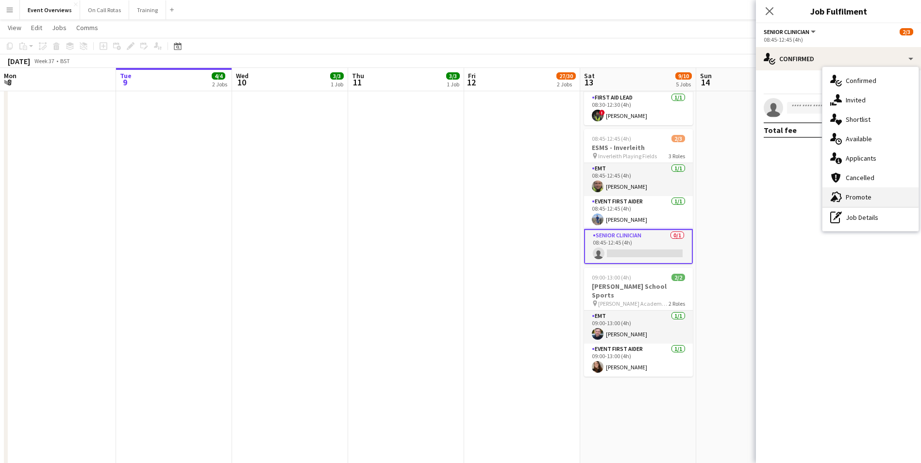
click at [846, 196] on span "Promote" at bounding box center [859, 197] width 26 height 9
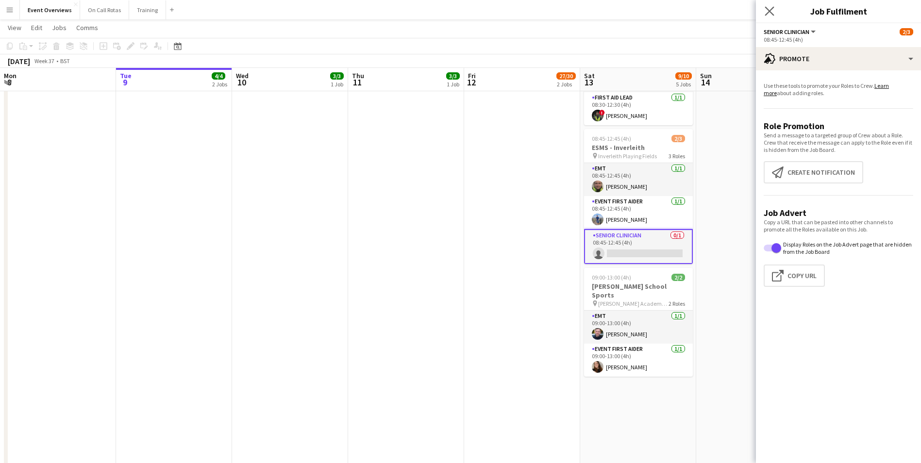
click at [775, 13] on app-icon "Close pop-in" at bounding box center [770, 11] width 14 height 14
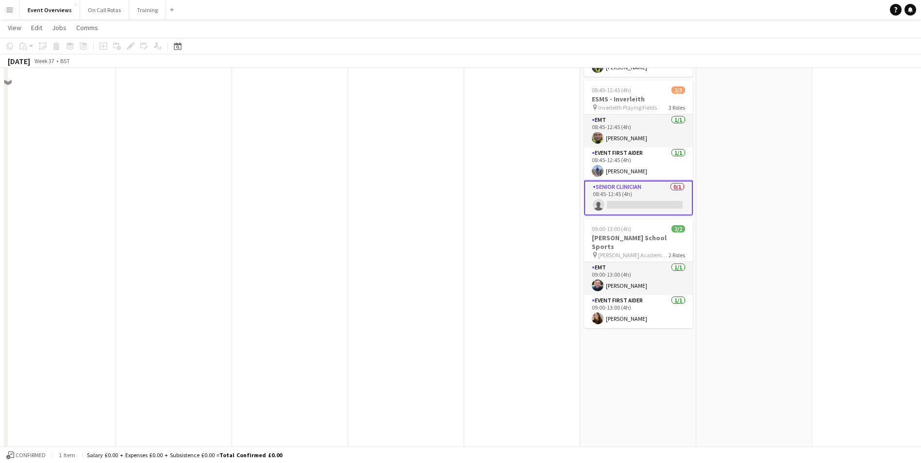
scroll to position [194, 0]
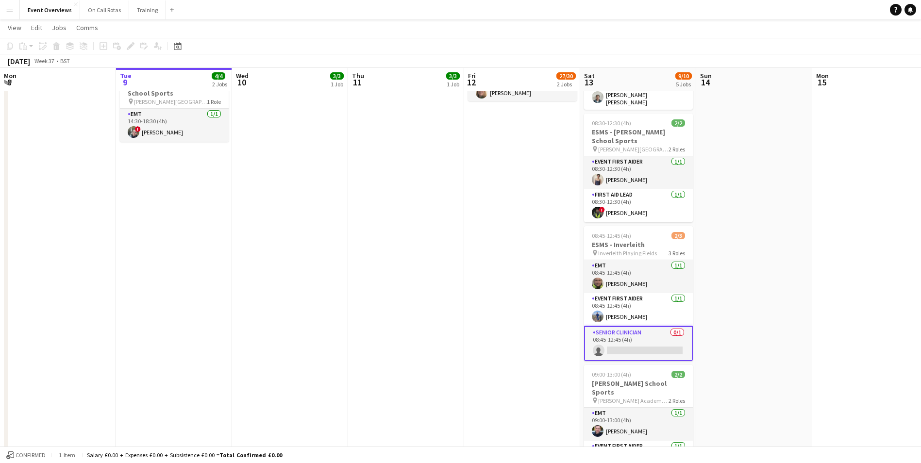
click at [627, 332] on app-card-role "Senior Clinician 0/1 08:45-12:45 (4h) single-neutral-actions" at bounding box center [638, 343] width 109 height 35
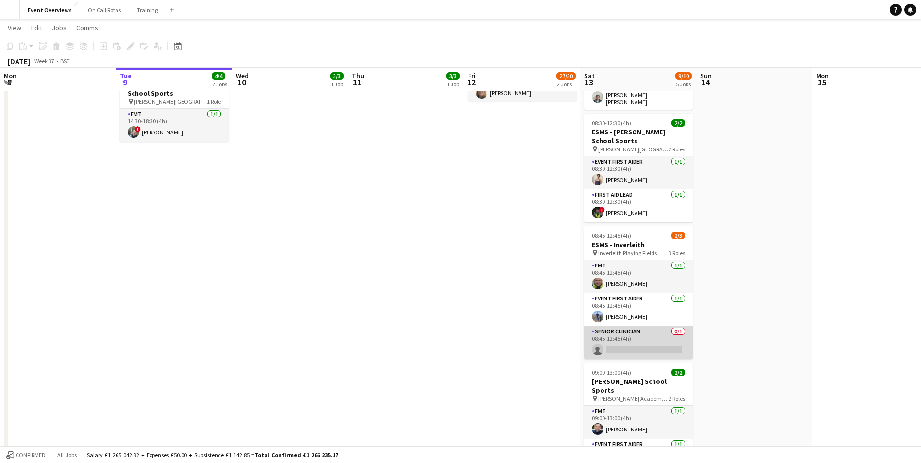
click at [627, 332] on app-card-role "Senior Clinician 0/1 08:45-12:45 (4h) single-neutral-actions" at bounding box center [638, 342] width 109 height 33
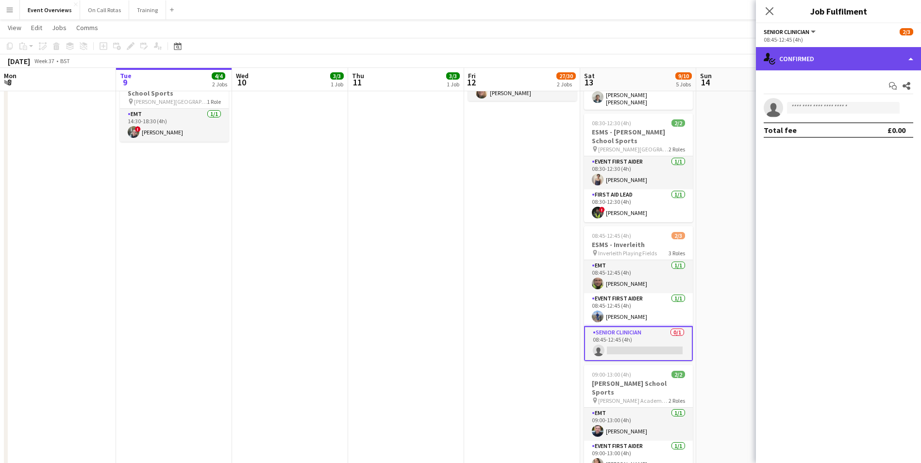
click at [815, 65] on div "single-neutral-actions-check-2 Confirmed" at bounding box center [838, 58] width 165 height 23
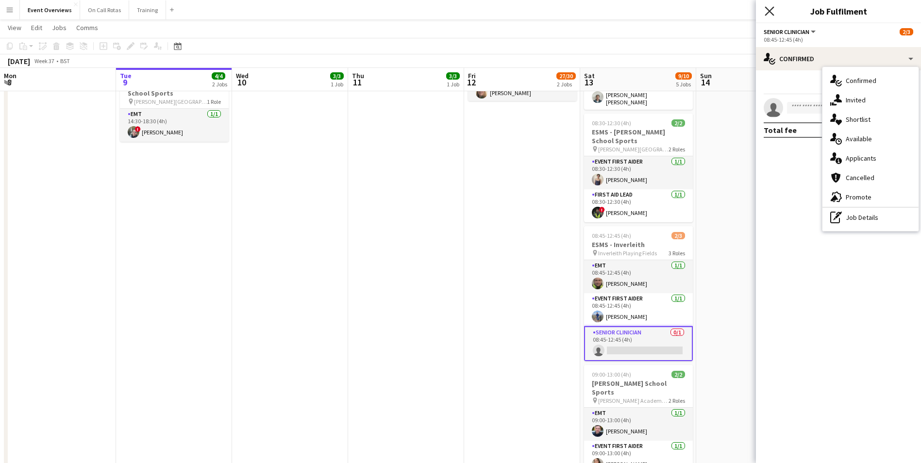
click at [772, 13] on icon at bounding box center [769, 10] width 9 height 9
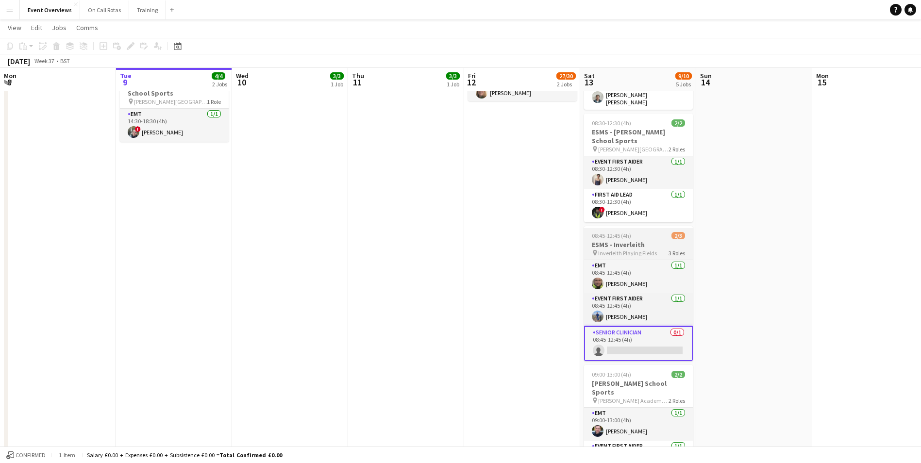
click at [644, 240] on h3 "ESMS - Inverleith" at bounding box center [638, 244] width 109 height 9
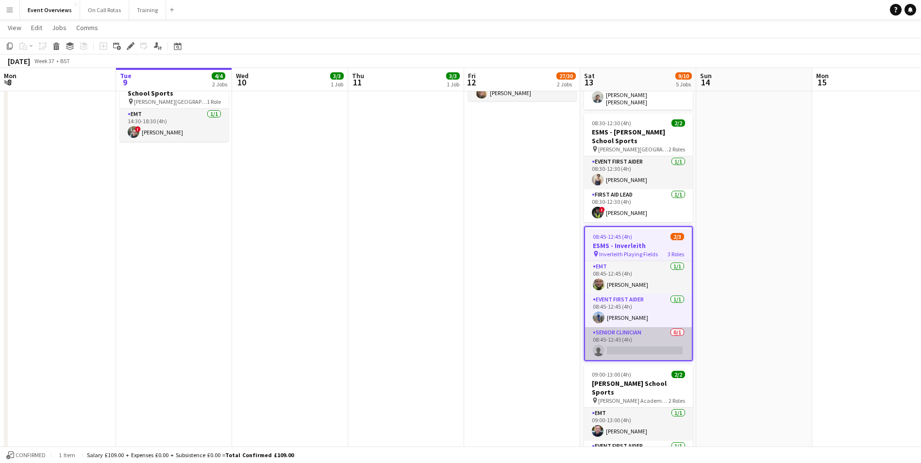
click at [645, 330] on app-card-role "Senior Clinician 0/1 08:45-12:45 (4h) single-neutral-actions" at bounding box center [638, 343] width 107 height 33
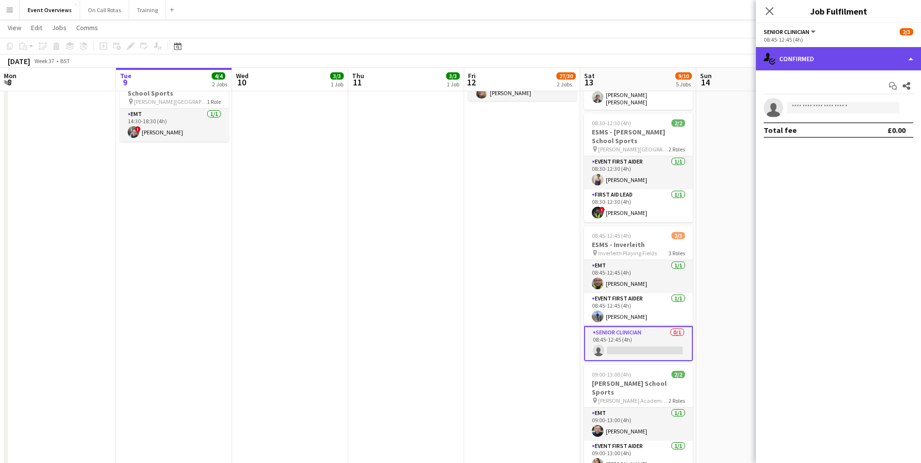
click at [840, 48] on div "single-neutral-actions-check-2 Confirmed" at bounding box center [838, 58] width 165 height 23
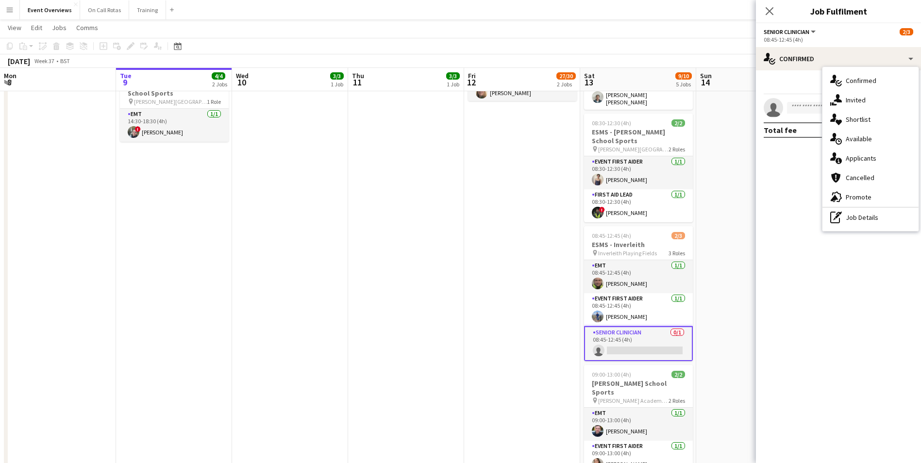
click at [802, 85] on div "Start chat Share" at bounding box center [839, 86] width 150 height 16
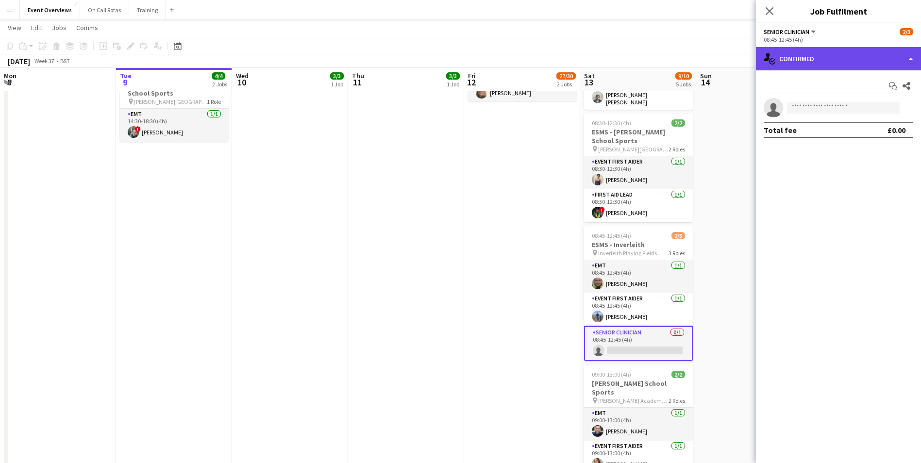
click at [806, 60] on div "single-neutral-actions-check-2 Confirmed" at bounding box center [838, 58] width 165 height 23
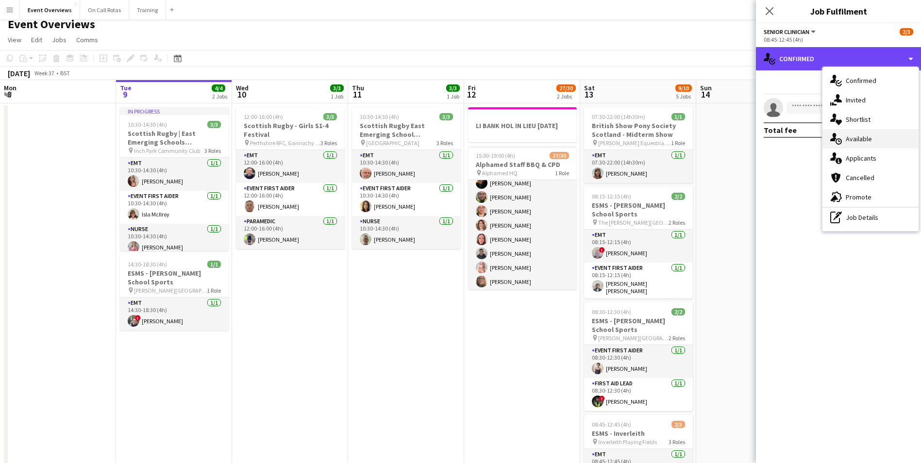
scroll to position [0, 0]
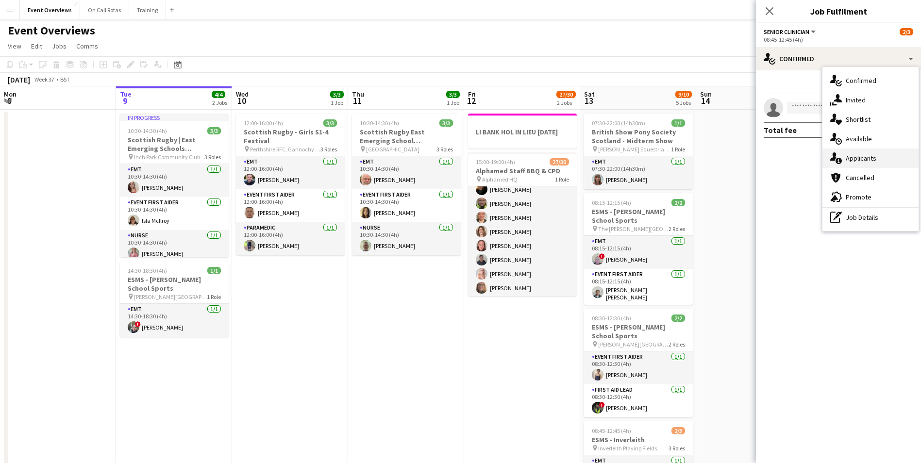
click at [862, 153] on div "single-neutral-actions-information Applicants" at bounding box center [871, 158] width 96 height 19
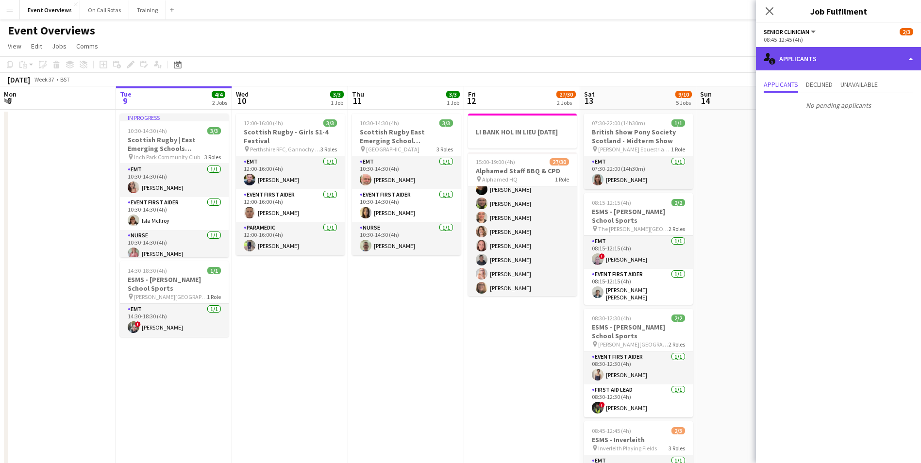
click at [826, 58] on div "single-neutral-actions-information Applicants" at bounding box center [838, 58] width 165 height 23
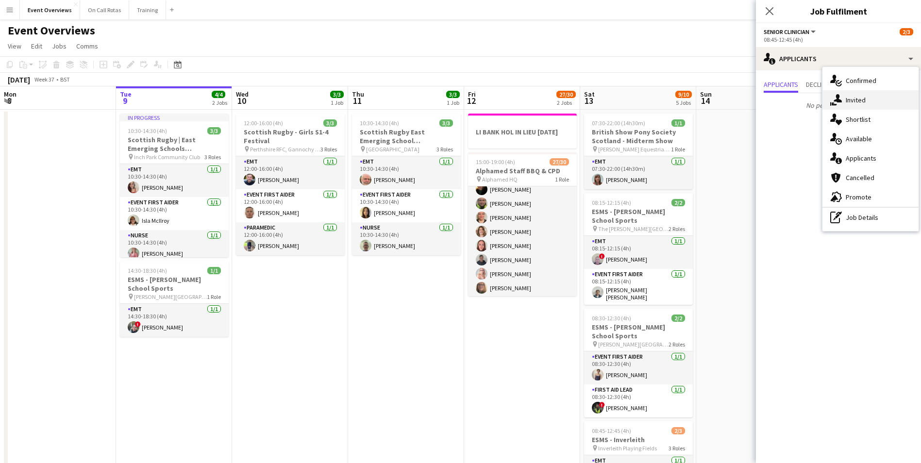
click at [854, 102] on span "Invited" at bounding box center [856, 100] width 20 height 9
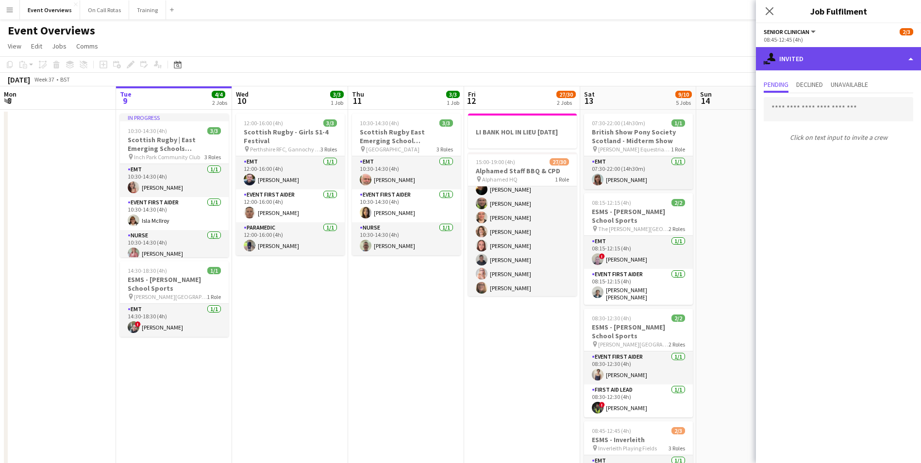
click at [836, 61] on div "single-neutral-actions-share-1 Invited" at bounding box center [838, 58] width 165 height 23
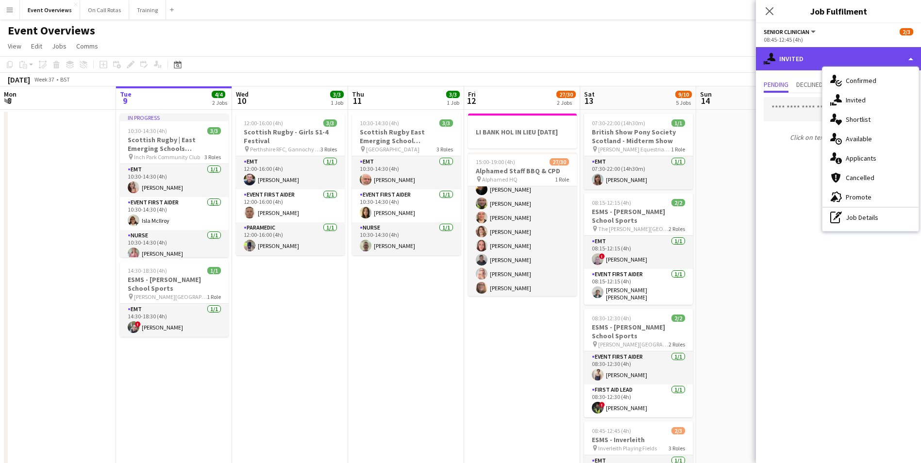
click at [843, 53] on div "single-neutral-actions-share-1 Invited" at bounding box center [838, 58] width 165 height 23
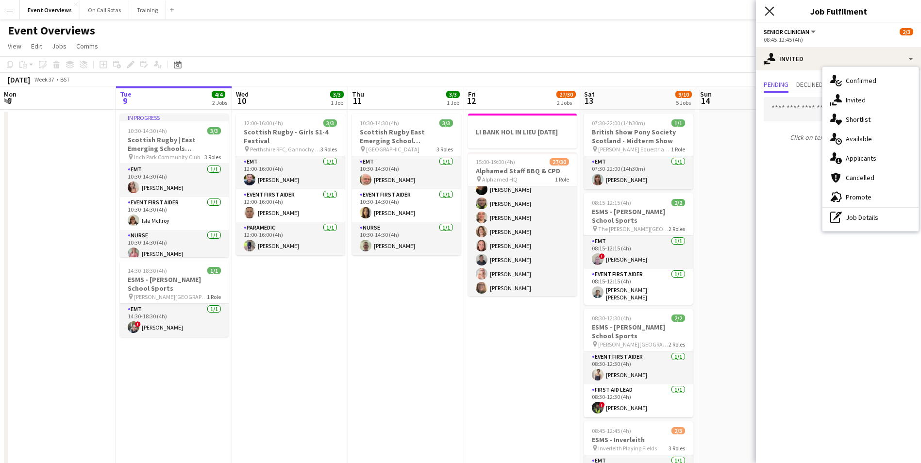
click at [769, 9] on icon "Close pop-in" at bounding box center [769, 10] width 9 height 9
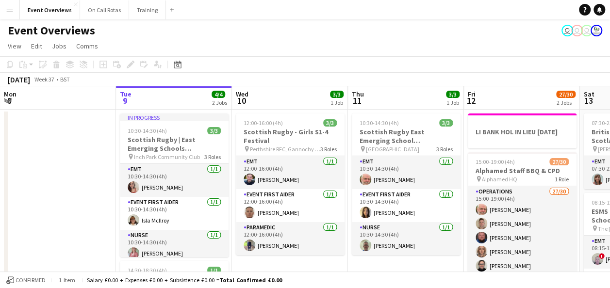
scroll to position [0, 232]
